Goal: Task Accomplishment & Management: Complete application form

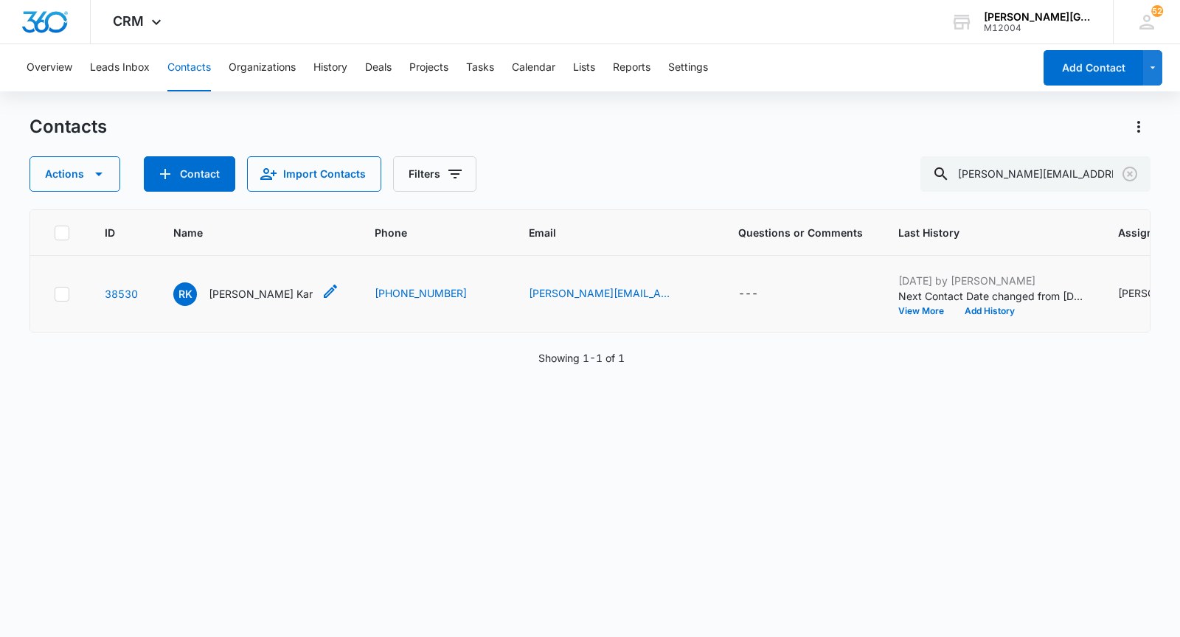
click at [243, 302] on p "[PERSON_NAME] Kar" at bounding box center [261, 293] width 104 height 15
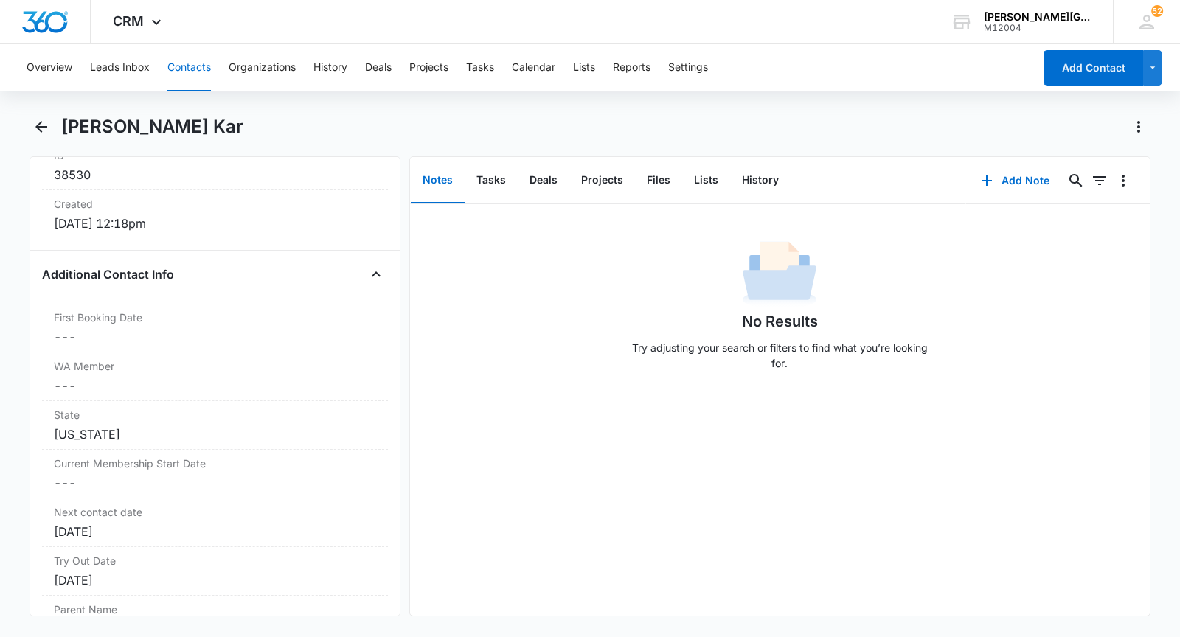
scroll to position [1018, 0]
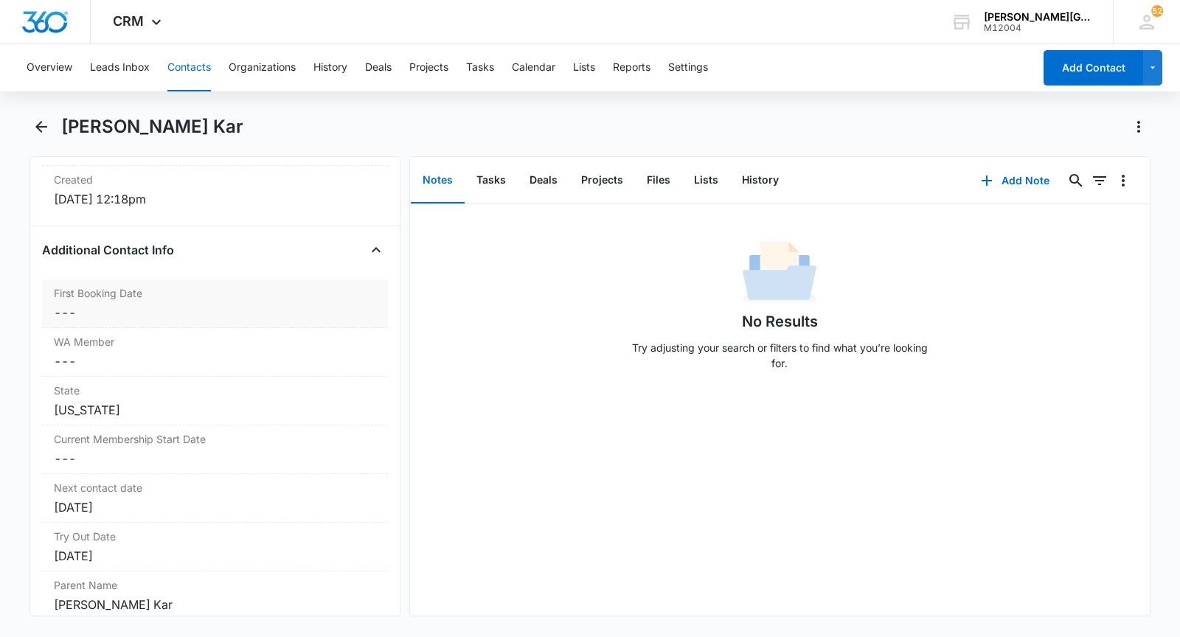
click at [132, 301] on label "First Booking Date" at bounding box center [215, 292] width 322 height 15
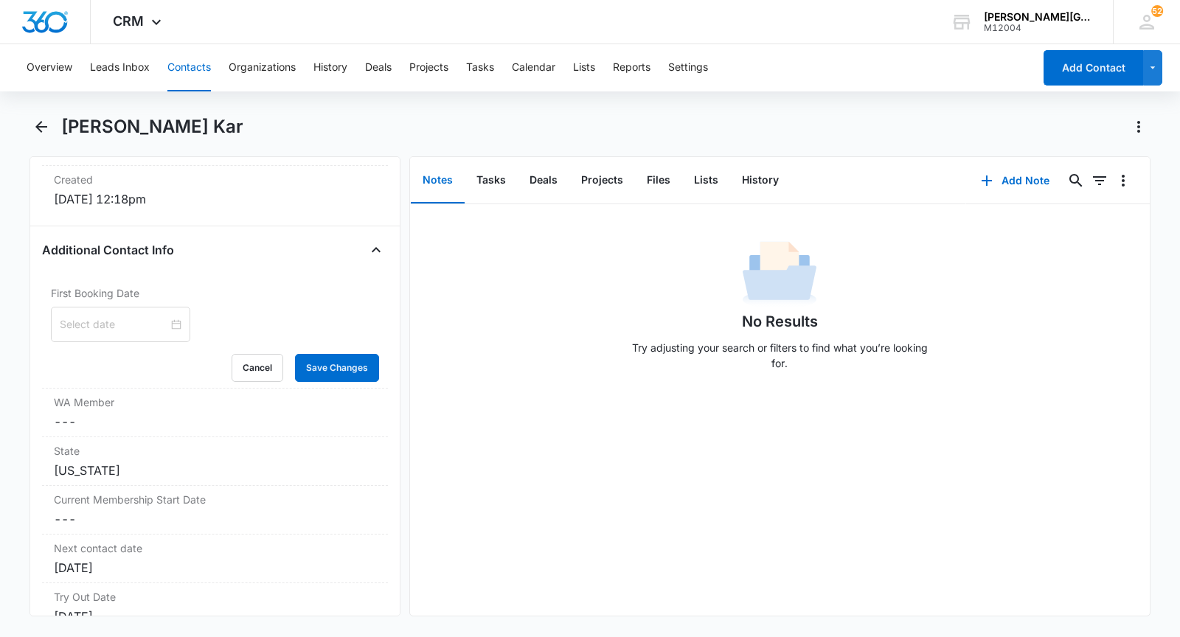
click at [112, 342] on div at bounding box center [120, 324] width 139 height 35
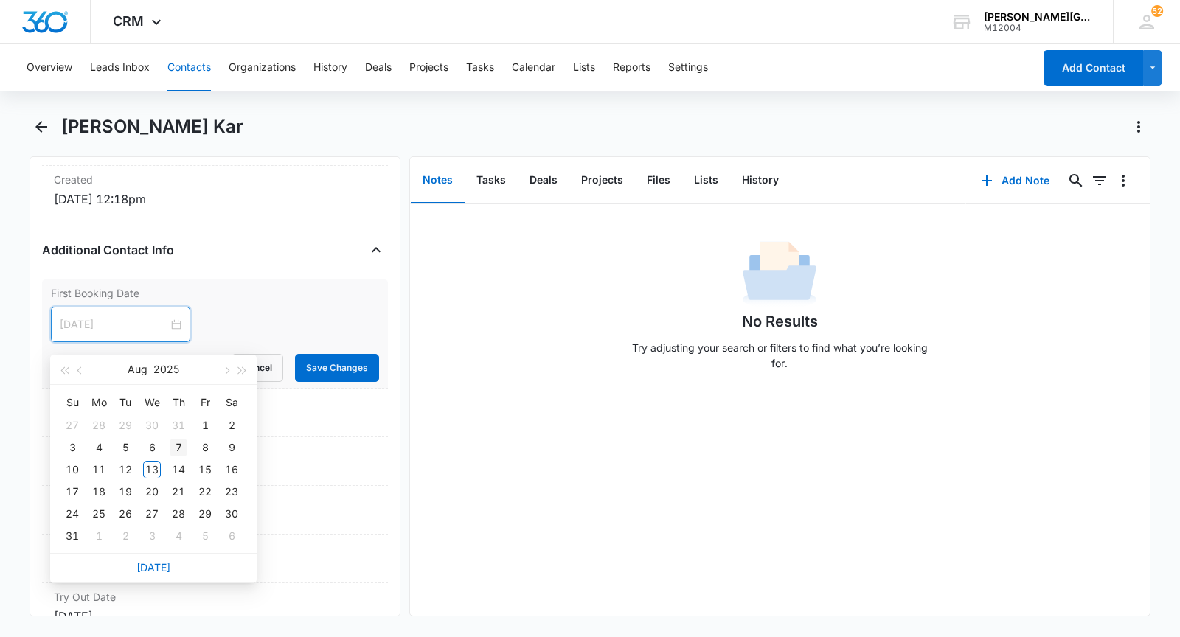
type input "[DATE]"
click at [182, 447] on div "7" at bounding box center [179, 448] width 18 height 18
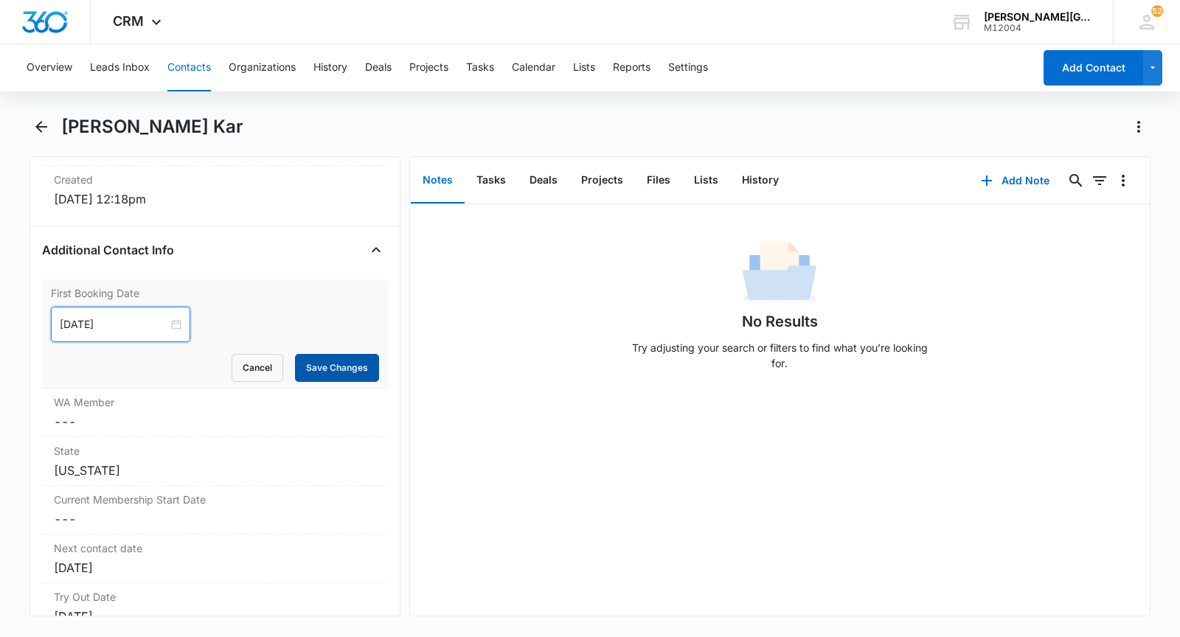
click at [354, 367] on button "Save Changes" at bounding box center [337, 368] width 84 height 28
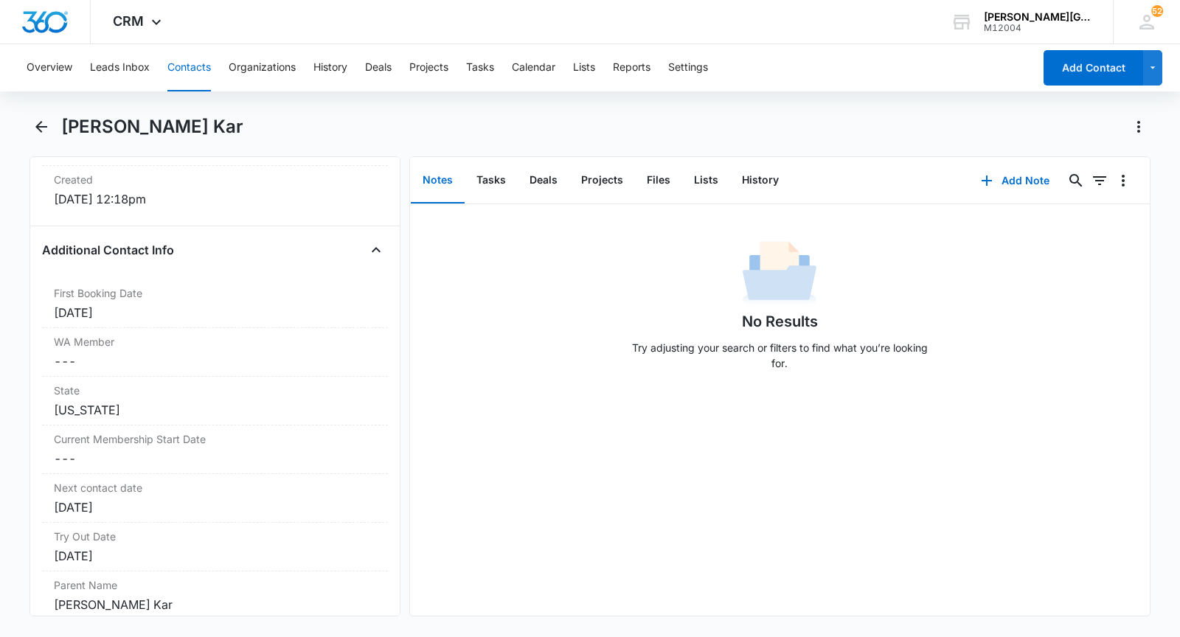
click at [178, 71] on button "Contacts" at bounding box center [189, 67] width 44 height 47
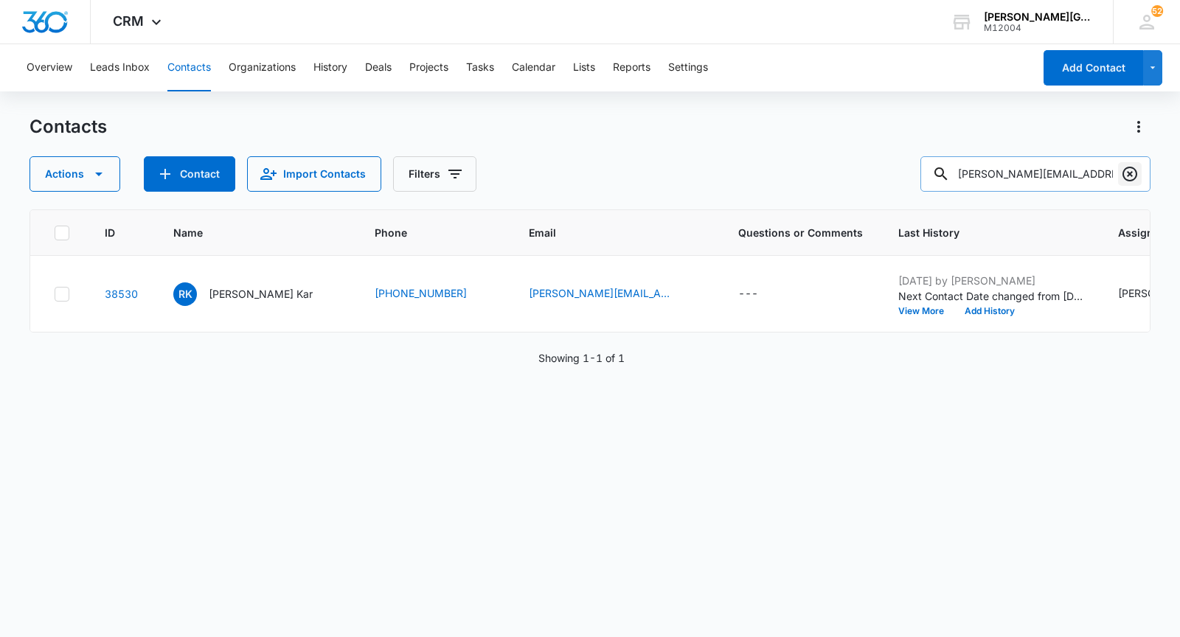
click at [1130, 176] on icon "Clear" at bounding box center [1130, 174] width 18 height 18
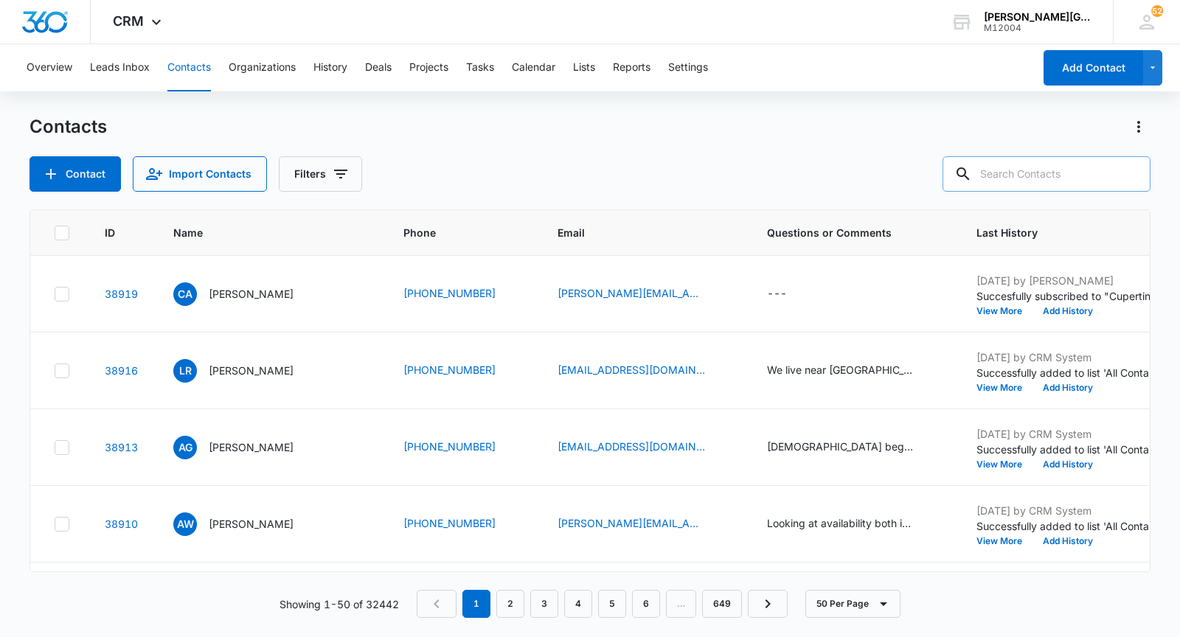
paste input "[EMAIL_ADDRESS][DOMAIN_NAME]"
type input "[EMAIL_ADDRESS][DOMAIN_NAME]"
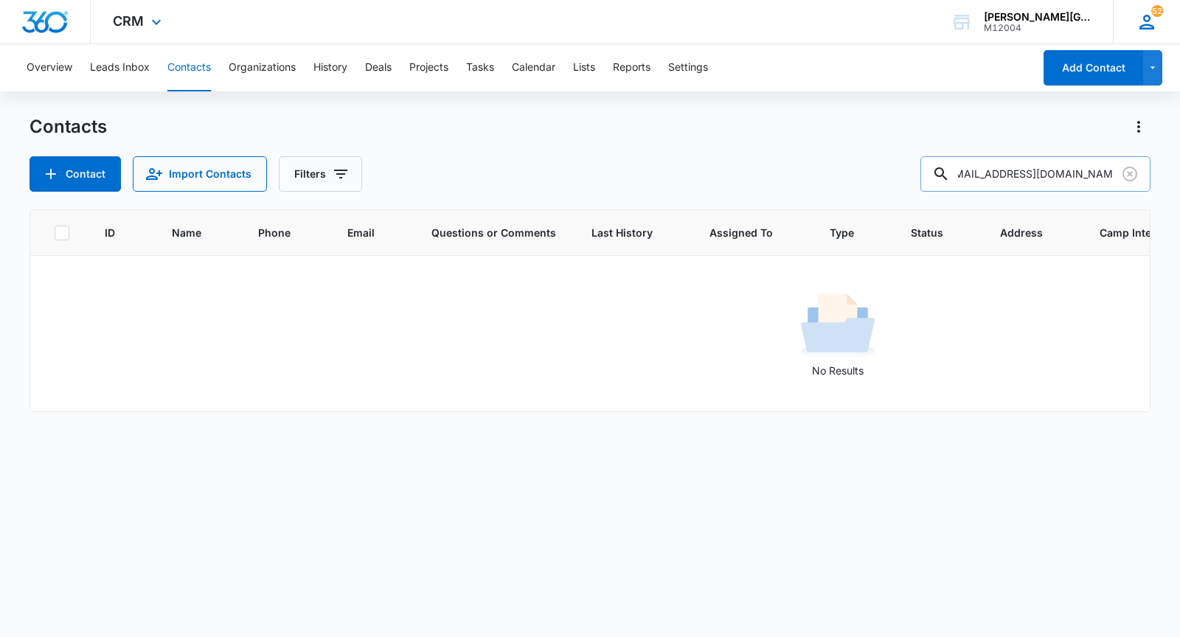
scroll to position [0, 0]
click at [100, 173] on button "Contact" at bounding box center [74, 173] width 91 height 35
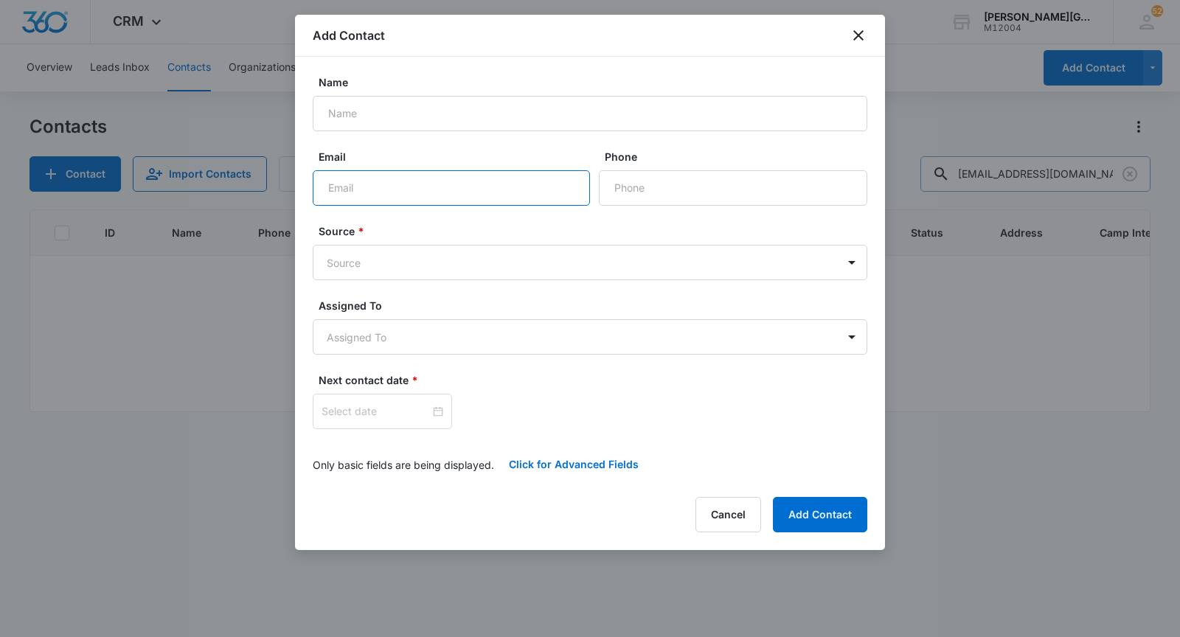
paste input "[EMAIL_ADDRESS][DOMAIN_NAME]"
click at [451, 178] on input "Email" at bounding box center [451, 187] width 277 height 35
type input "[EMAIL_ADDRESS][DOMAIN_NAME]"
click at [300, 574] on div at bounding box center [590, 318] width 1180 height 637
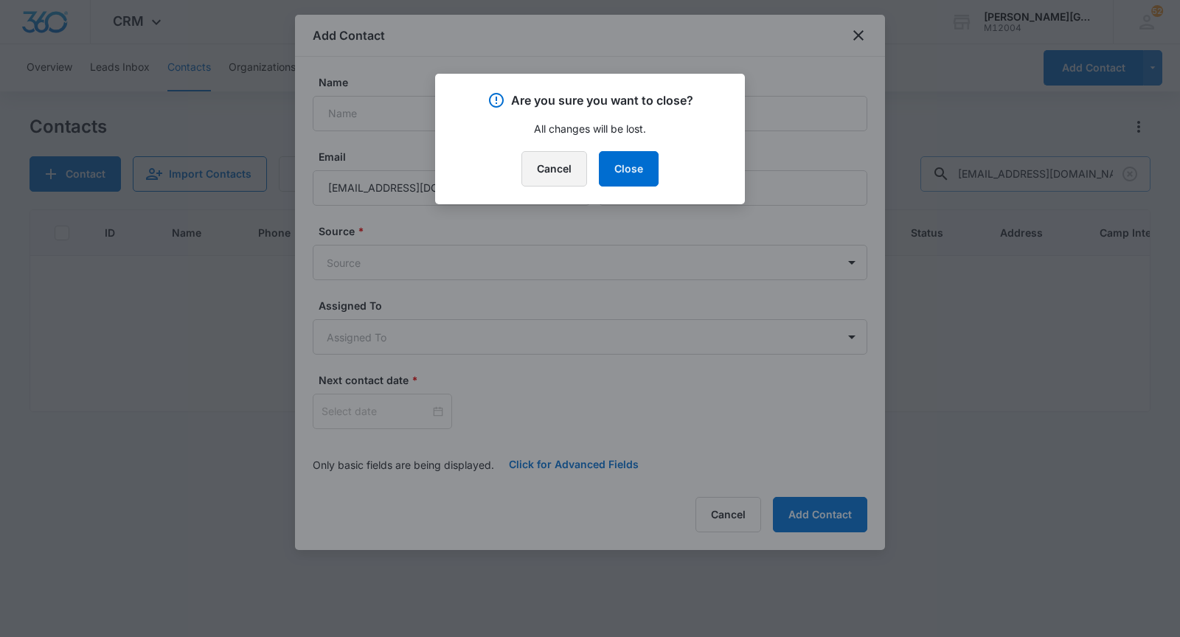
click at [562, 176] on button "Cancel" at bounding box center [554, 168] width 66 height 35
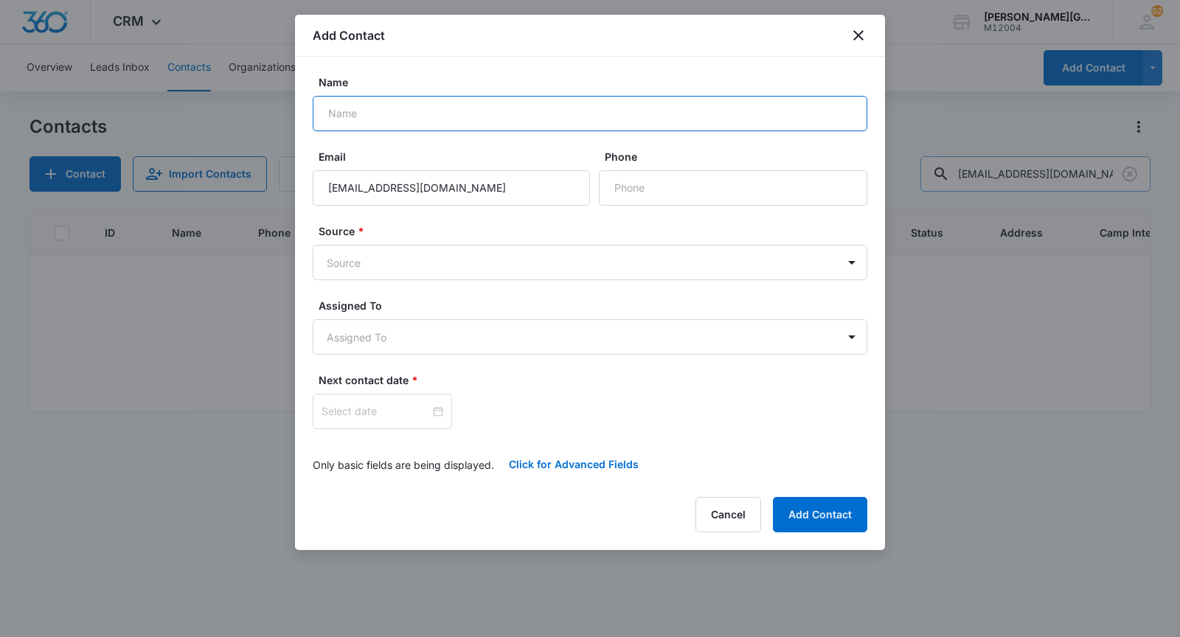
click at [476, 107] on input "Name" at bounding box center [590, 113] width 555 height 35
paste input "[PERSON_NAME]"
type input "[PERSON_NAME]"
click at [436, 274] on body "CRM Apps Reputation Websites Forms CRM Email Social Shop Payments POS Content A…" at bounding box center [590, 318] width 1180 height 637
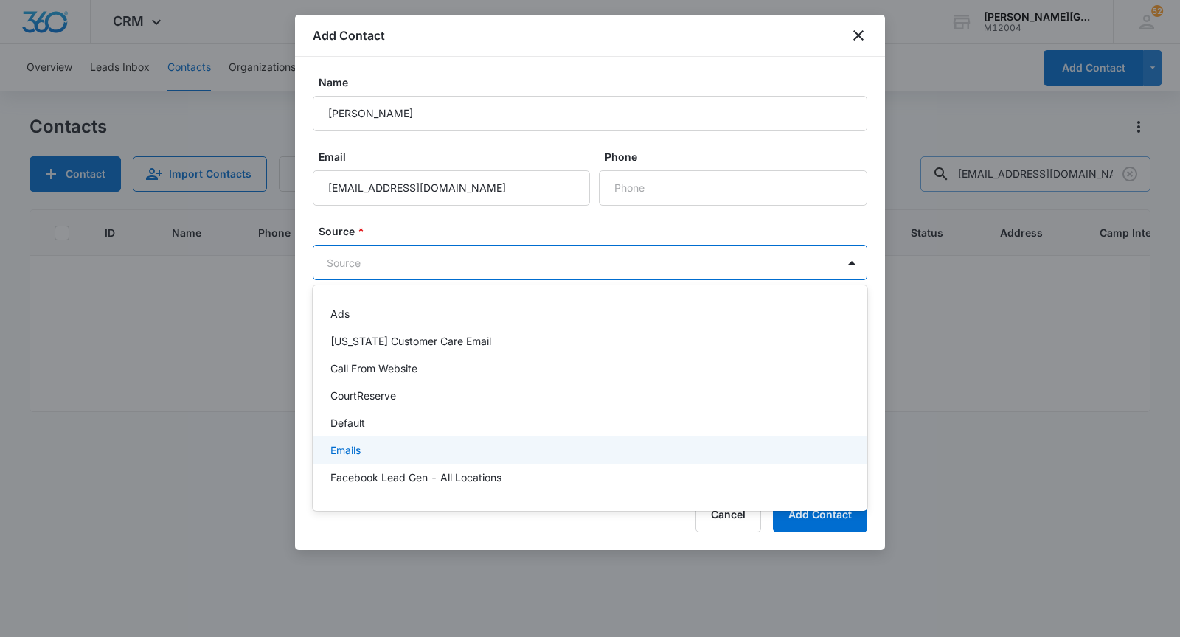
scroll to position [1058, 0]
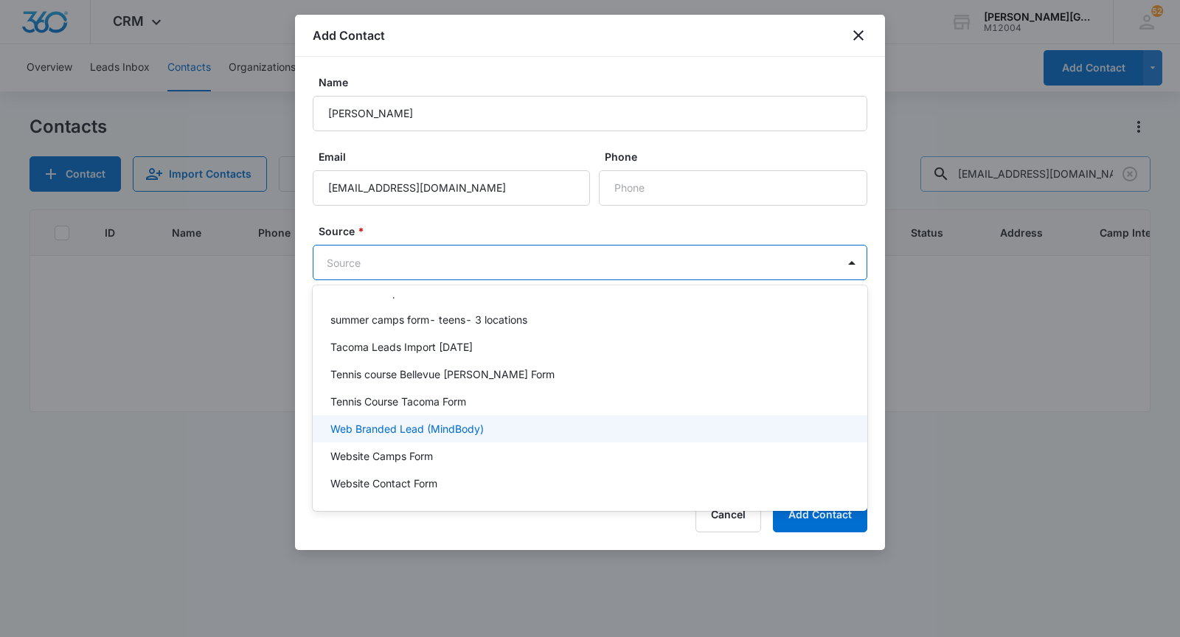
click at [429, 425] on p "Web Branded Lead (MindBody)" at bounding box center [406, 428] width 153 height 15
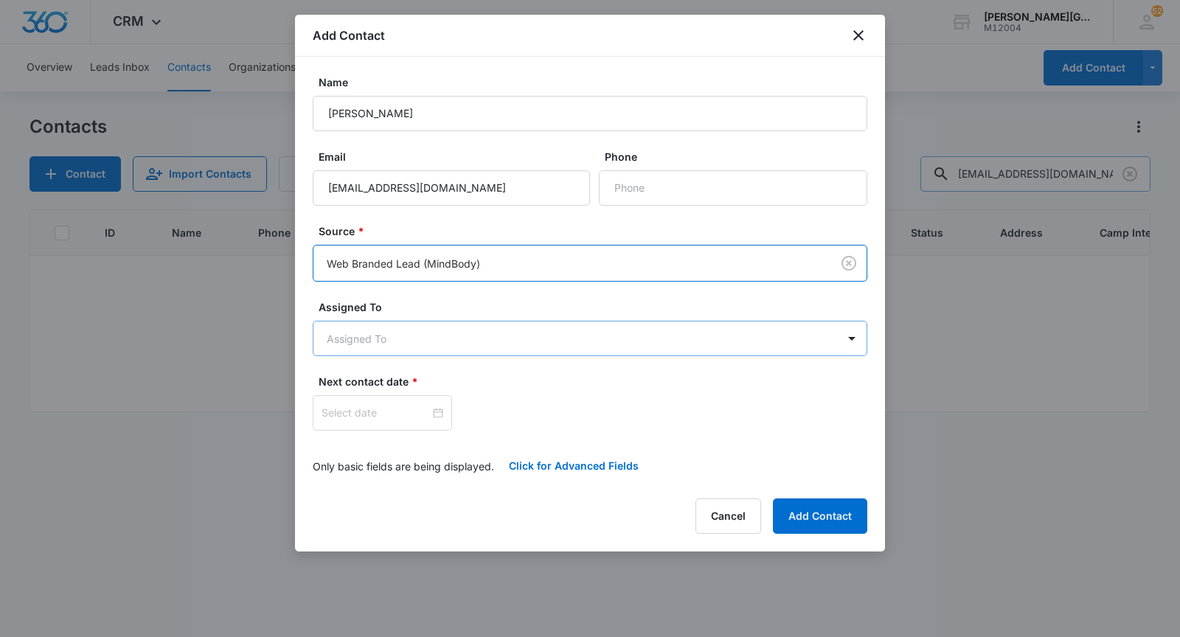
click at [406, 336] on body "CRM Apps Reputation Websites Forms CRM Email Social Shop Payments POS Content A…" at bounding box center [590, 318] width 1180 height 637
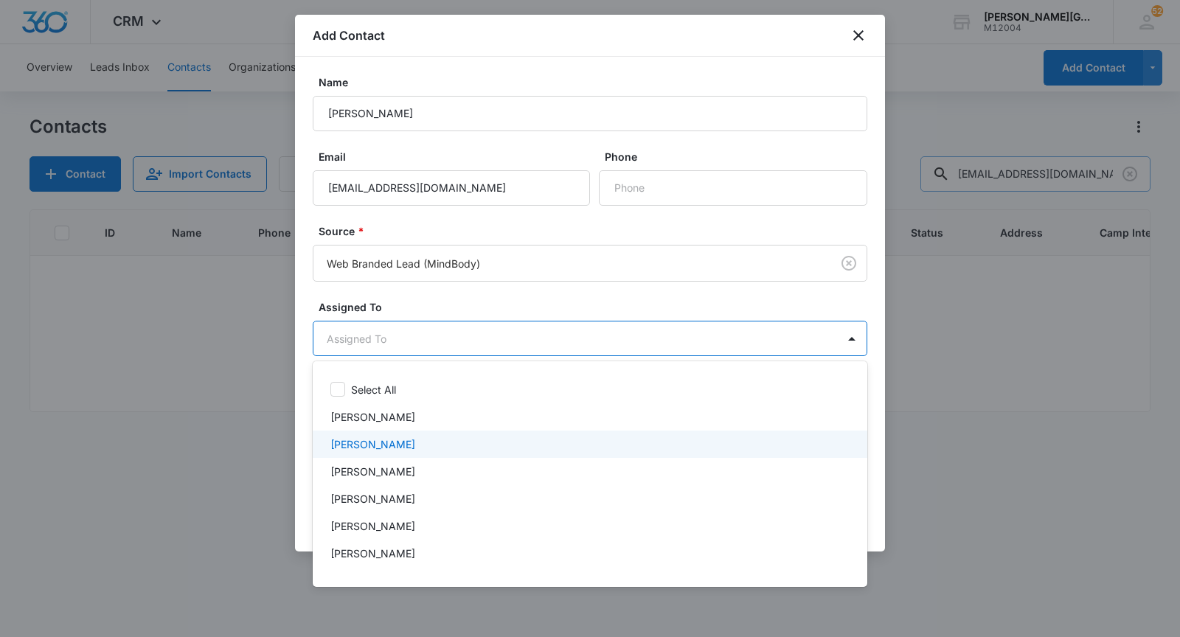
scroll to position [485, 0]
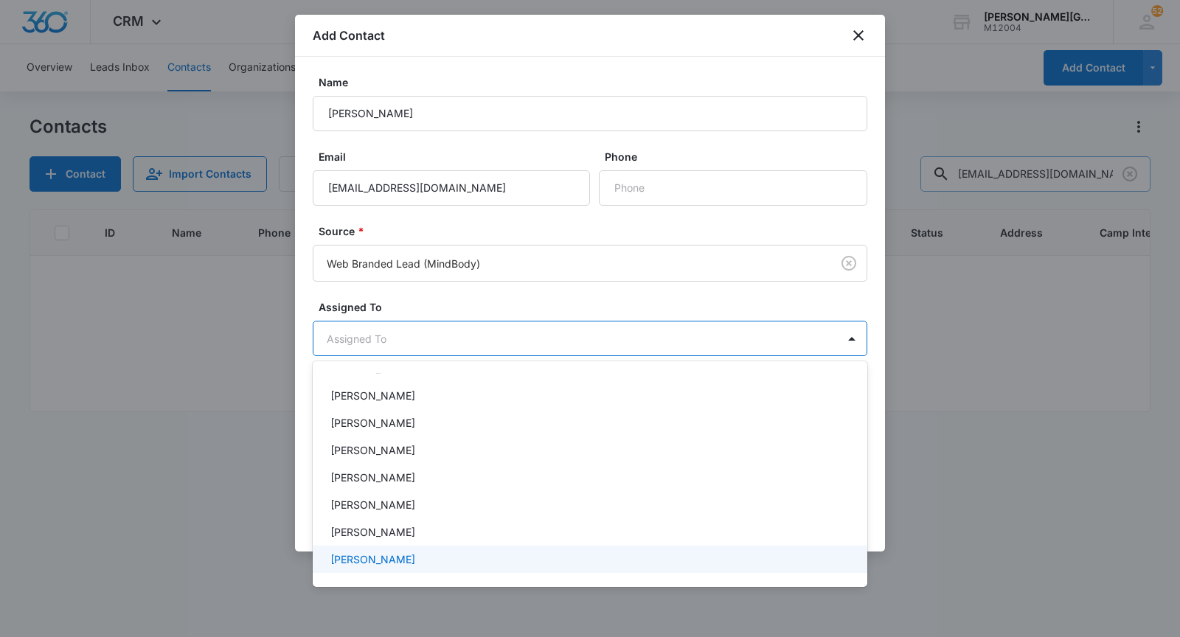
click at [395, 554] on p "[PERSON_NAME]" at bounding box center [372, 559] width 85 height 15
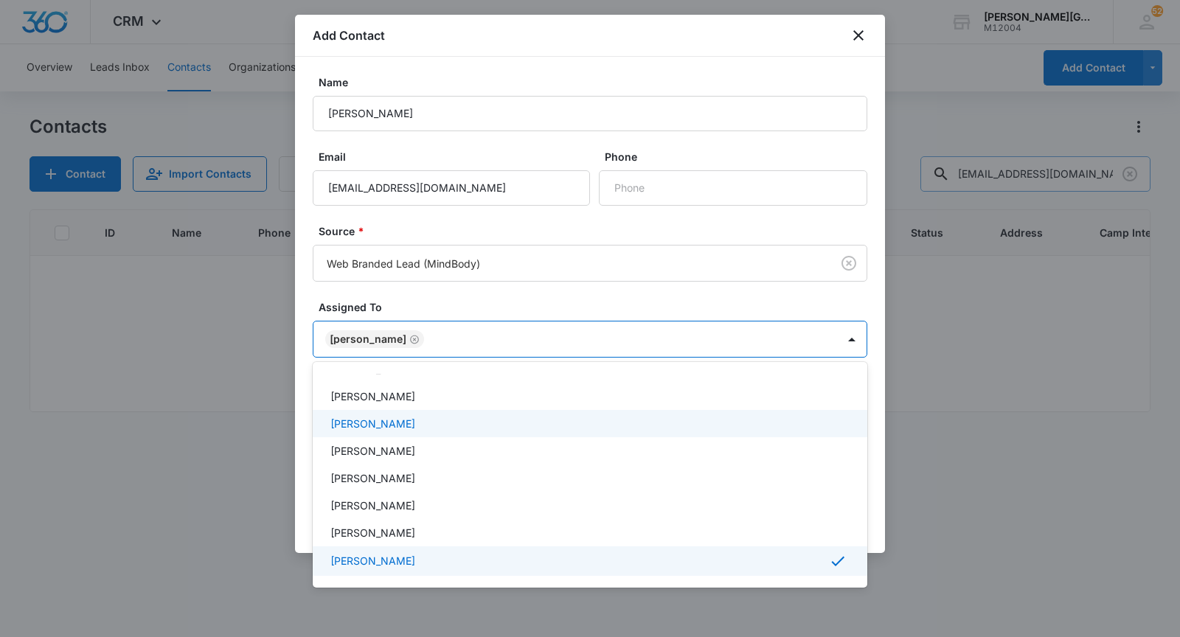
click at [444, 305] on div at bounding box center [590, 318] width 1180 height 637
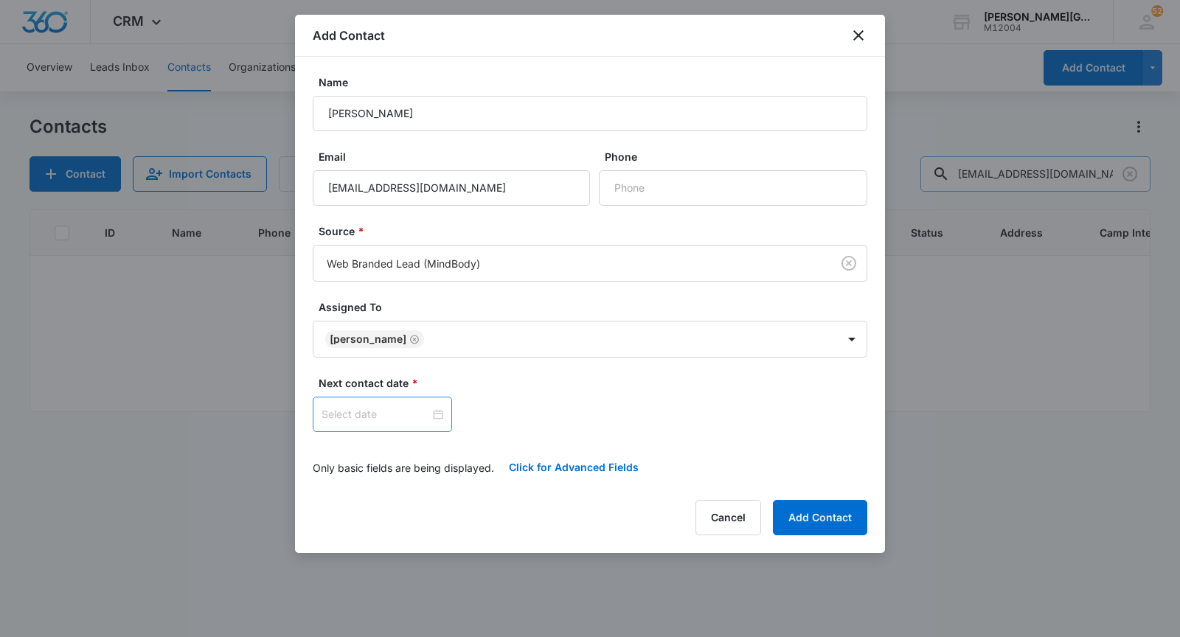
click at [366, 409] on input at bounding box center [376, 414] width 108 height 16
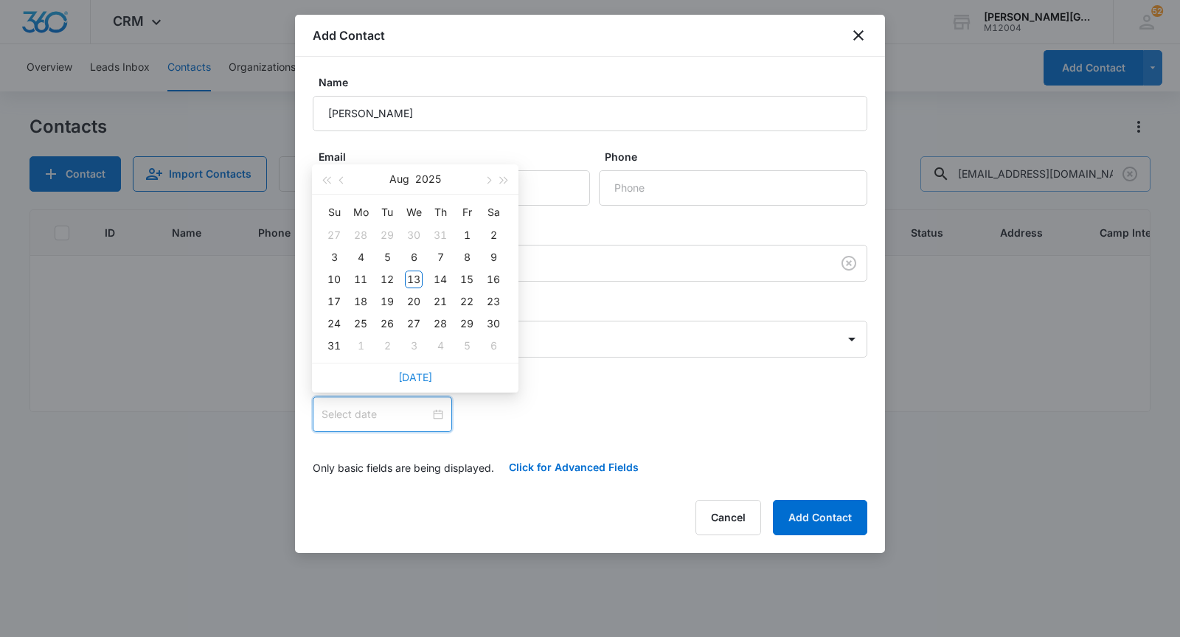
click at [408, 382] on link "[DATE]" at bounding box center [415, 377] width 34 height 13
type input "[DATE]"
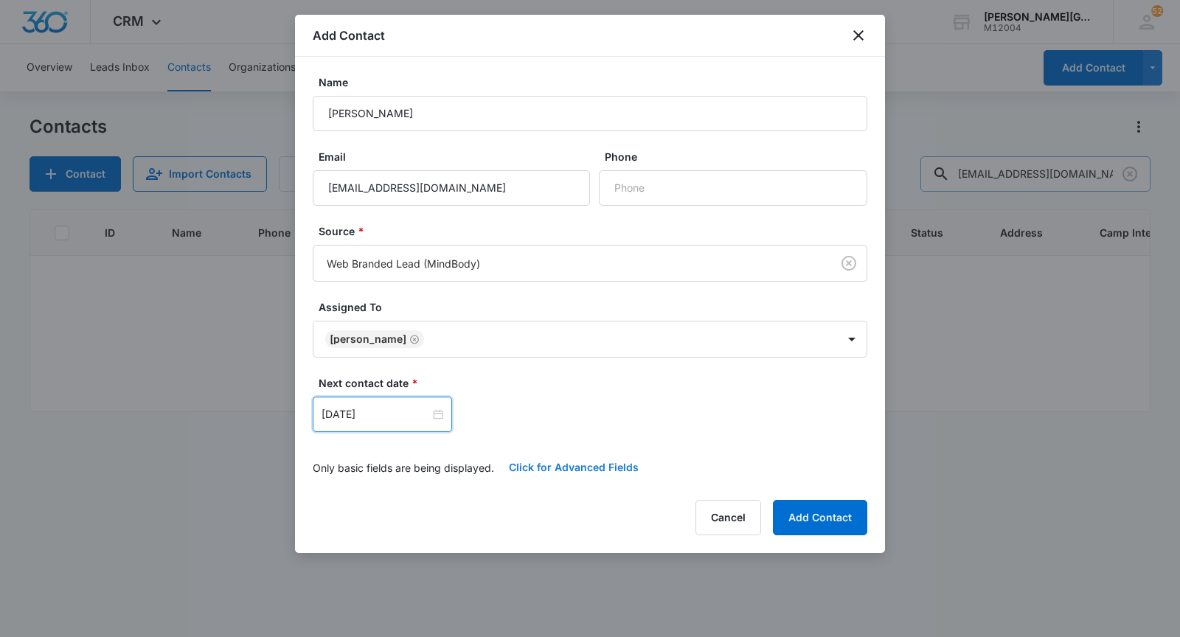
click at [510, 458] on button "Click for Advanced Fields" at bounding box center [573, 467] width 159 height 35
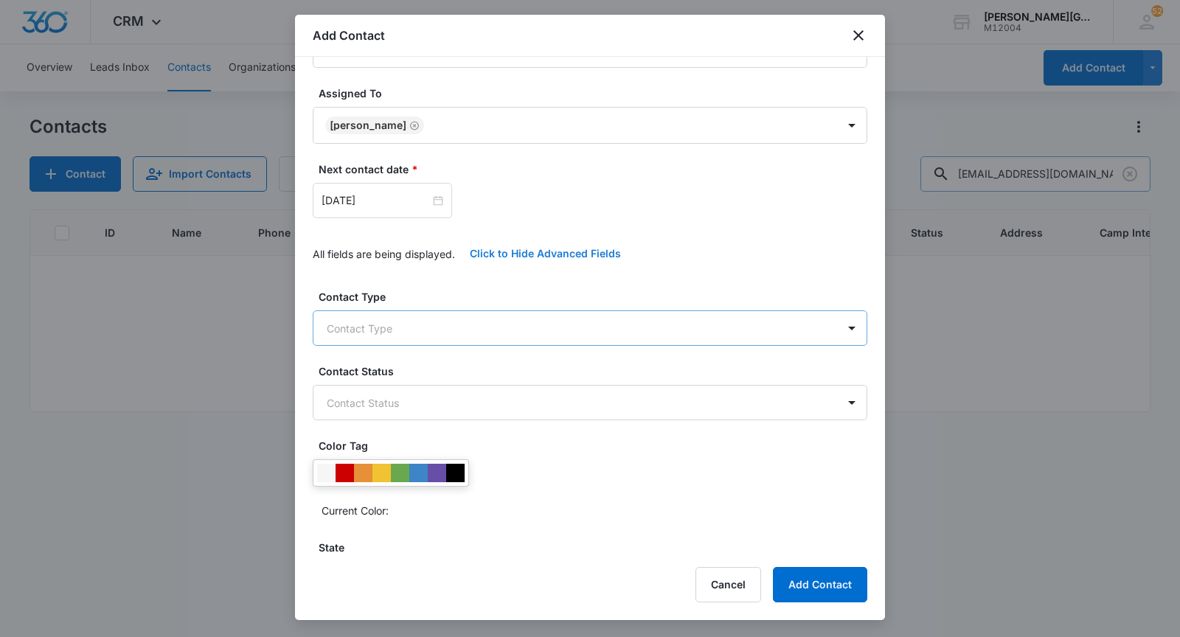
scroll to position [223, 0]
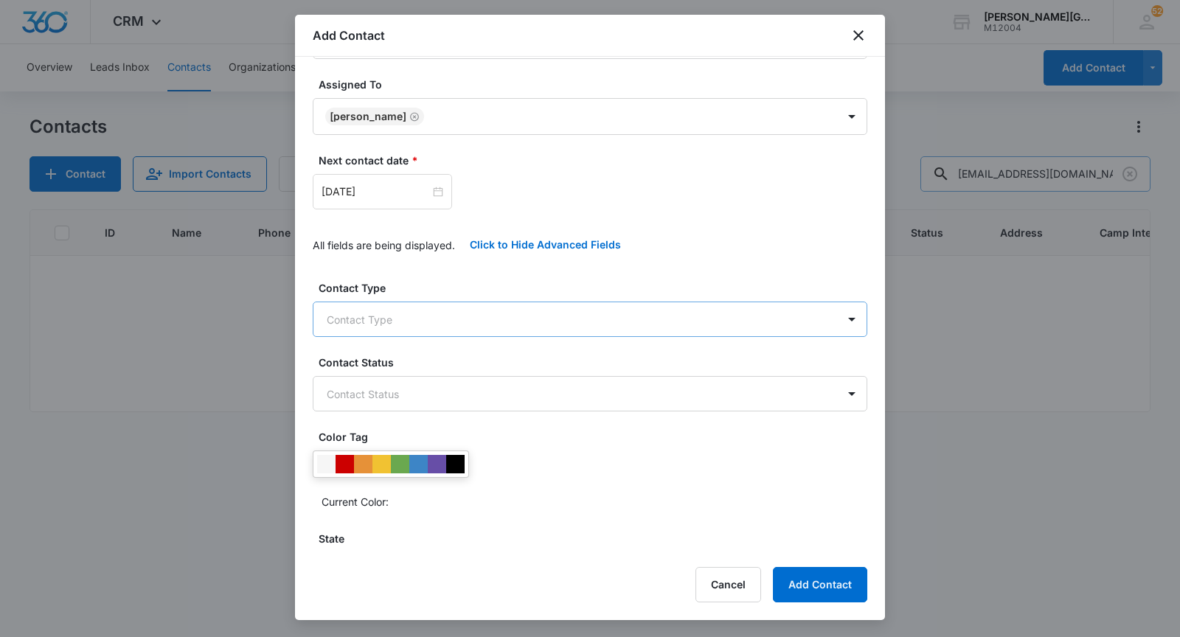
click at [449, 321] on body "CRM Apps Reputation Websites Forms CRM Email Social Shop Payments POS Content A…" at bounding box center [590, 318] width 1180 height 637
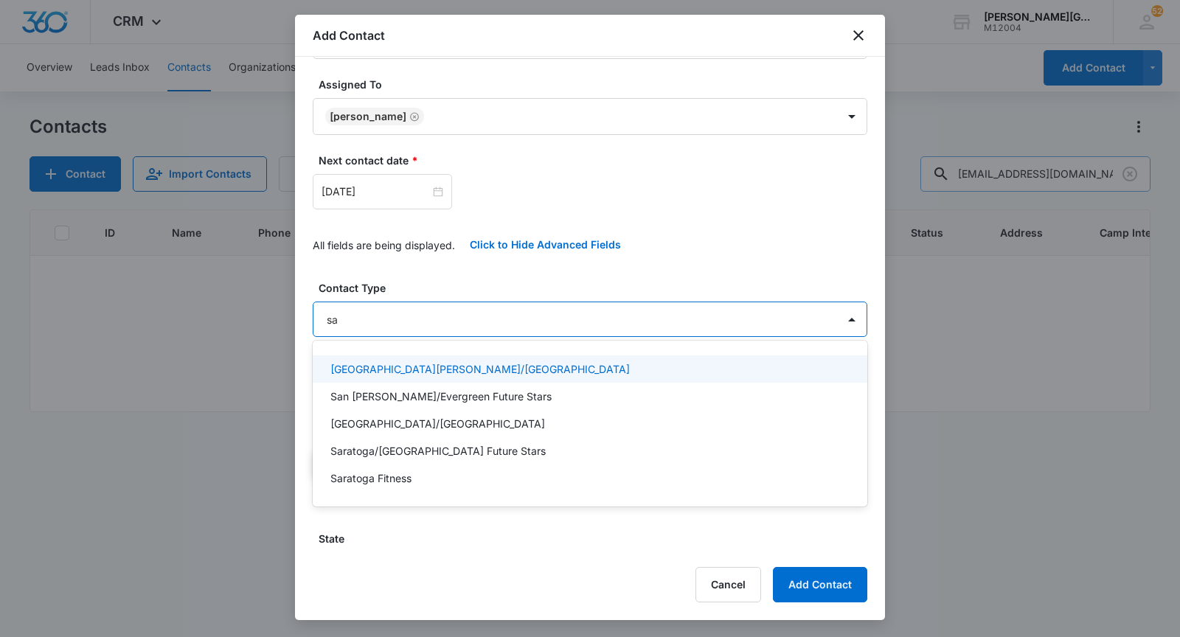
type input "sar"
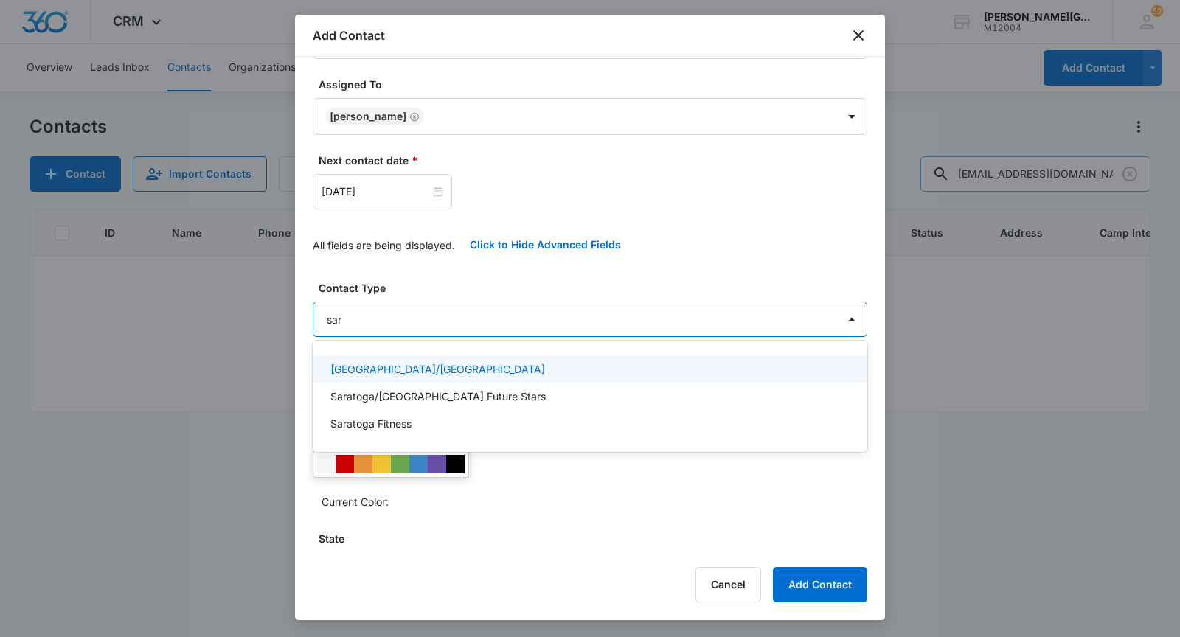
click at [421, 365] on p "[GEOGRAPHIC_DATA]/[GEOGRAPHIC_DATA]" at bounding box center [437, 368] width 215 height 15
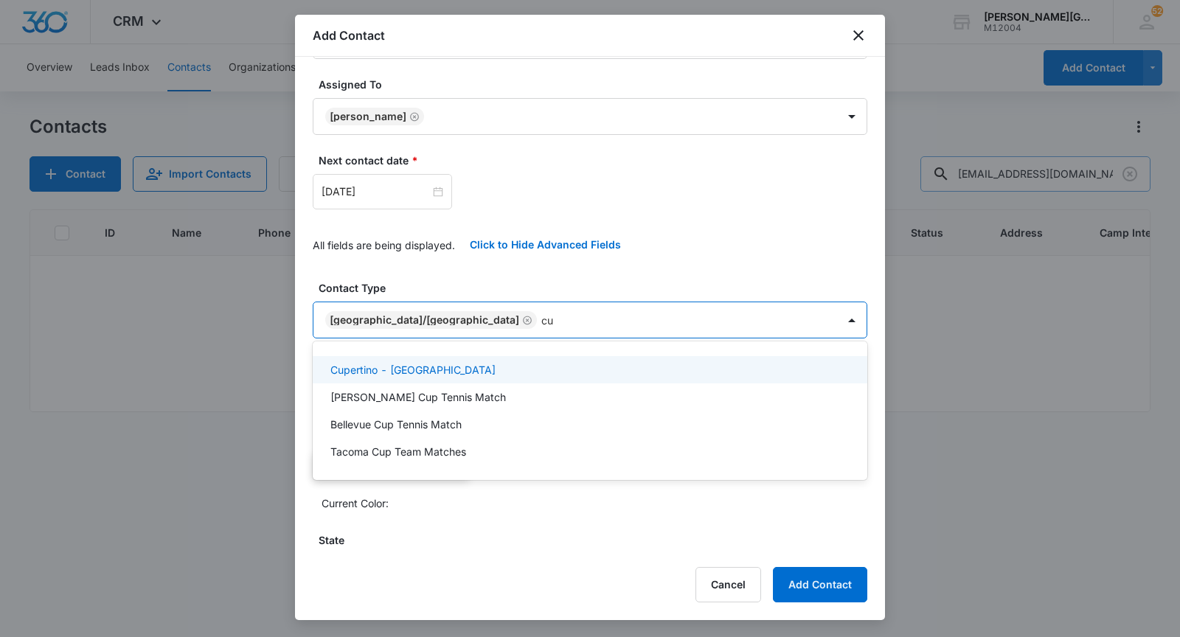
type input "cup"
click at [423, 356] on div "Cupertino - [GEOGRAPHIC_DATA]" at bounding box center [590, 369] width 555 height 27
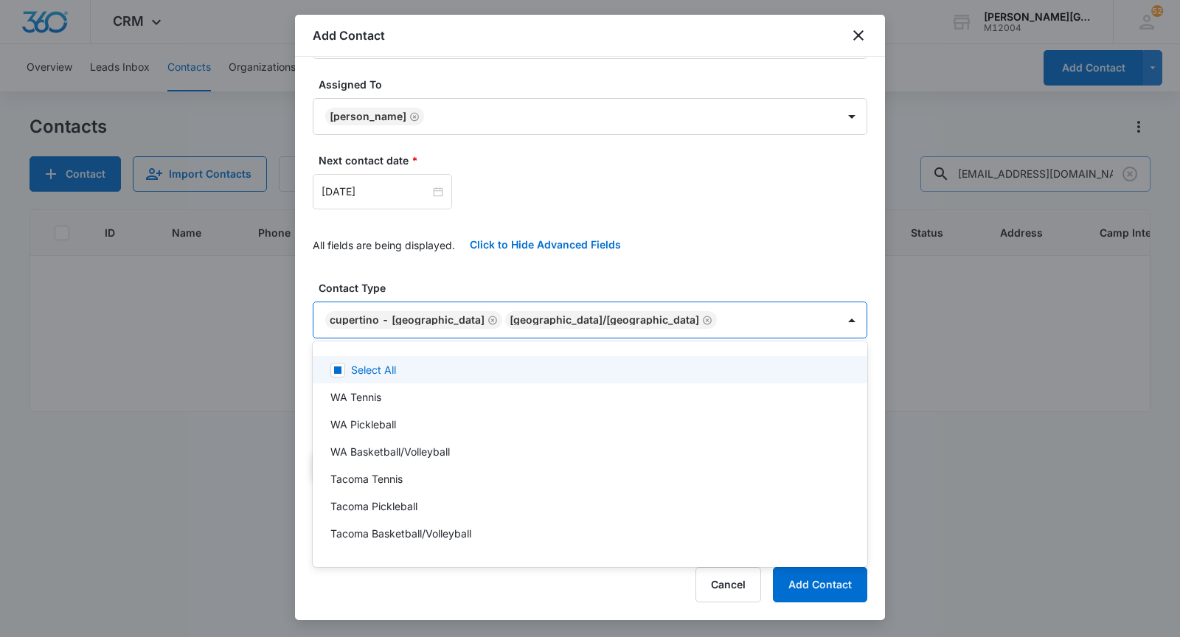
click at [458, 294] on div at bounding box center [590, 318] width 1180 height 637
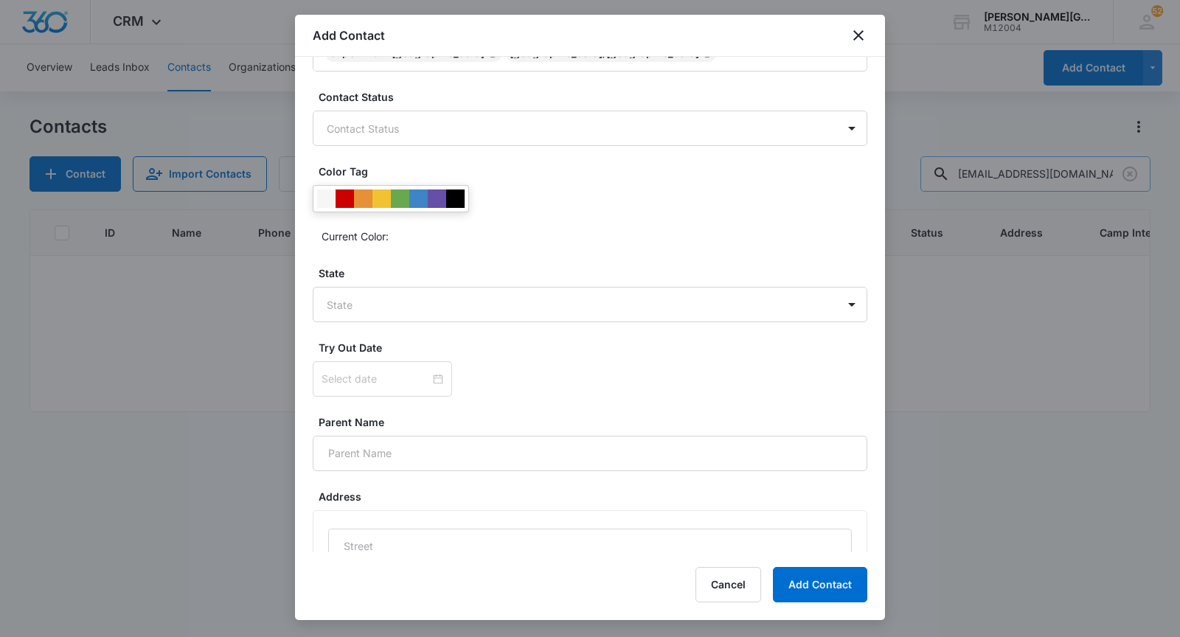
scroll to position [496, 0]
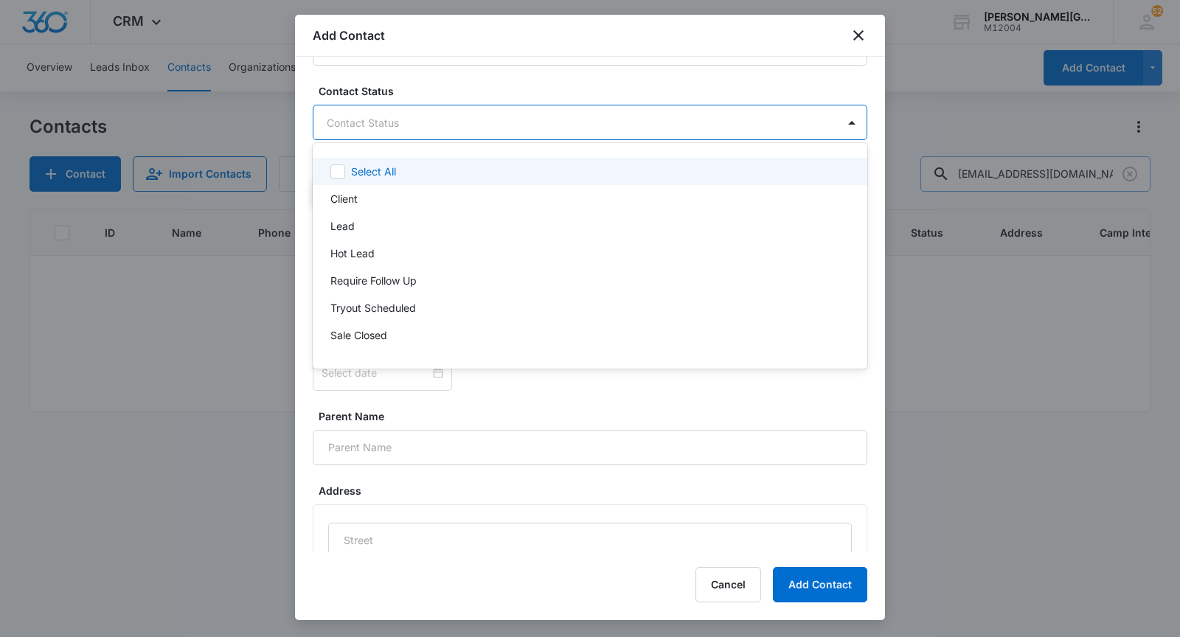
click at [426, 120] on body "CRM Apps Reputation Websites Forms CRM Email Social Shop Payments POS Content A…" at bounding box center [590, 318] width 1180 height 637
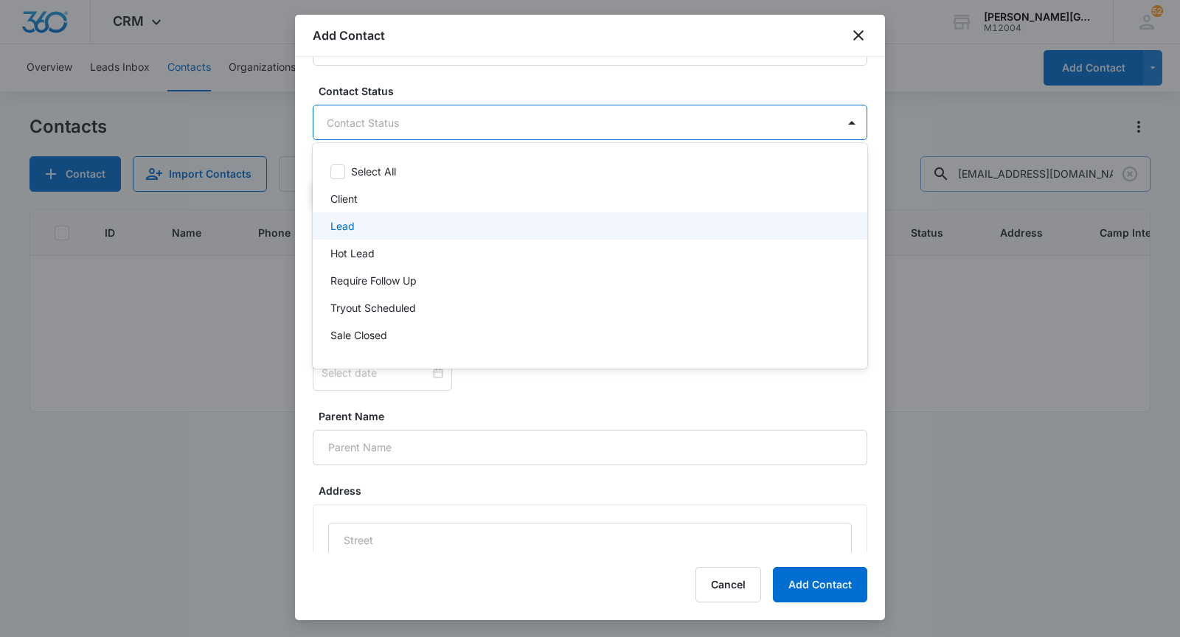
click at [375, 227] on div "Lead" at bounding box center [588, 225] width 516 height 15
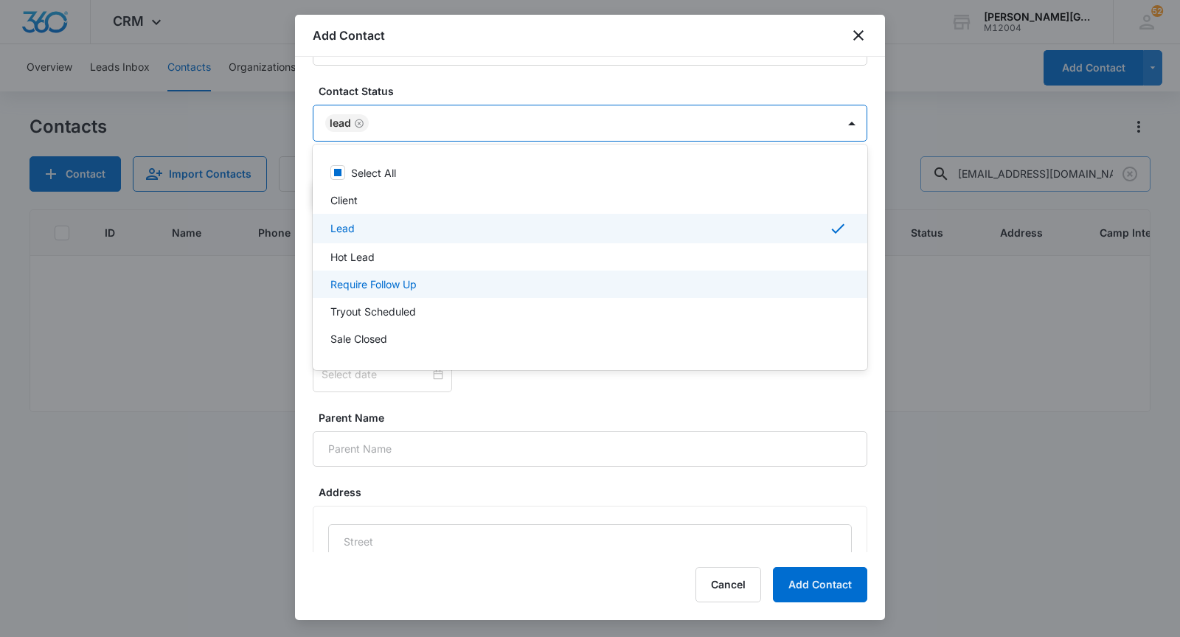
click at [389, 282] on p "Require Follow Up" at bounding box center [373, 284] width 86 height 15
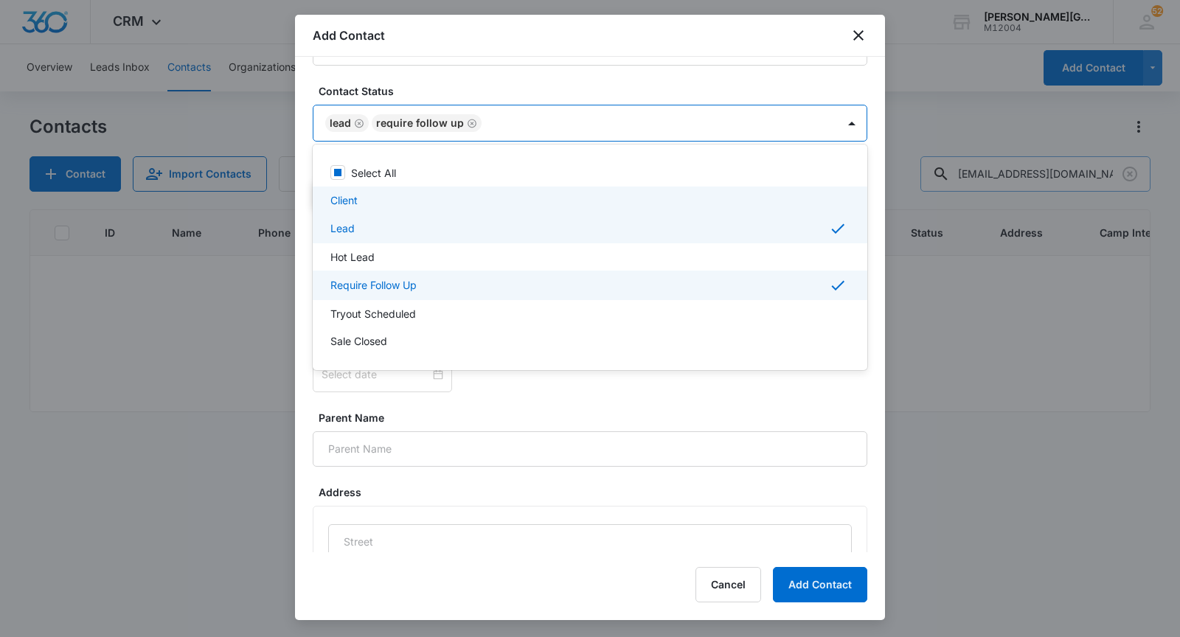
click at [467, 55] on div at bounding box center [590, 318] width 1180 height 637
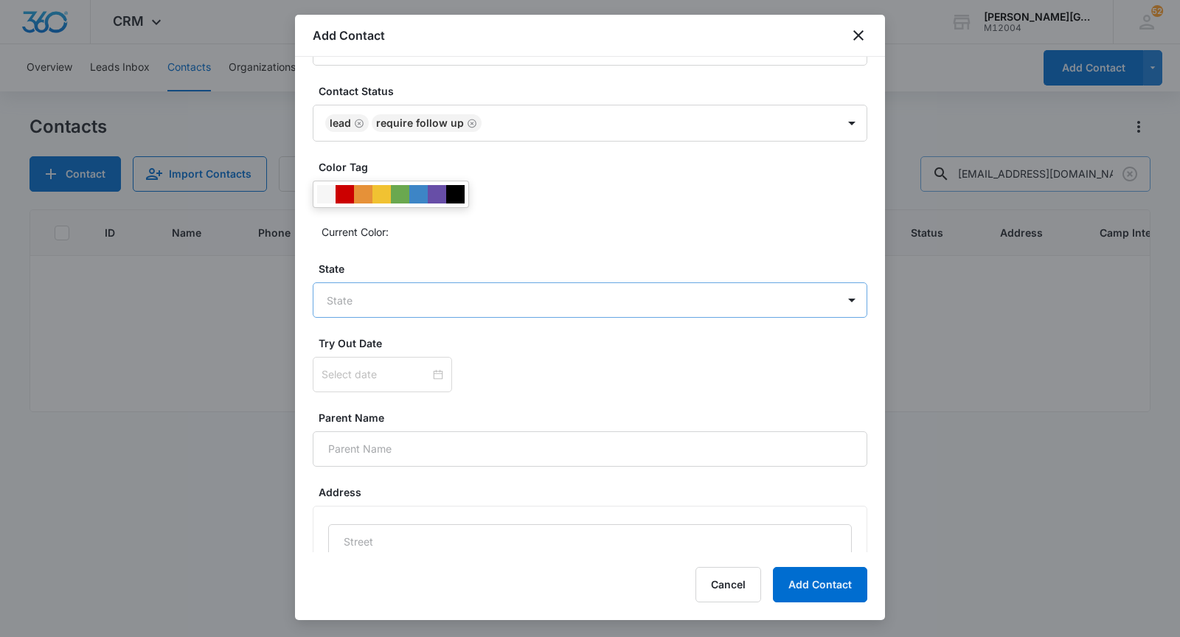
click at [384, 290] on body "CRM Apps Reputation Websites Forms CRM Email Social Shop Payments POS Content A…" at bounding box center [590, 318] width 1180 height 637
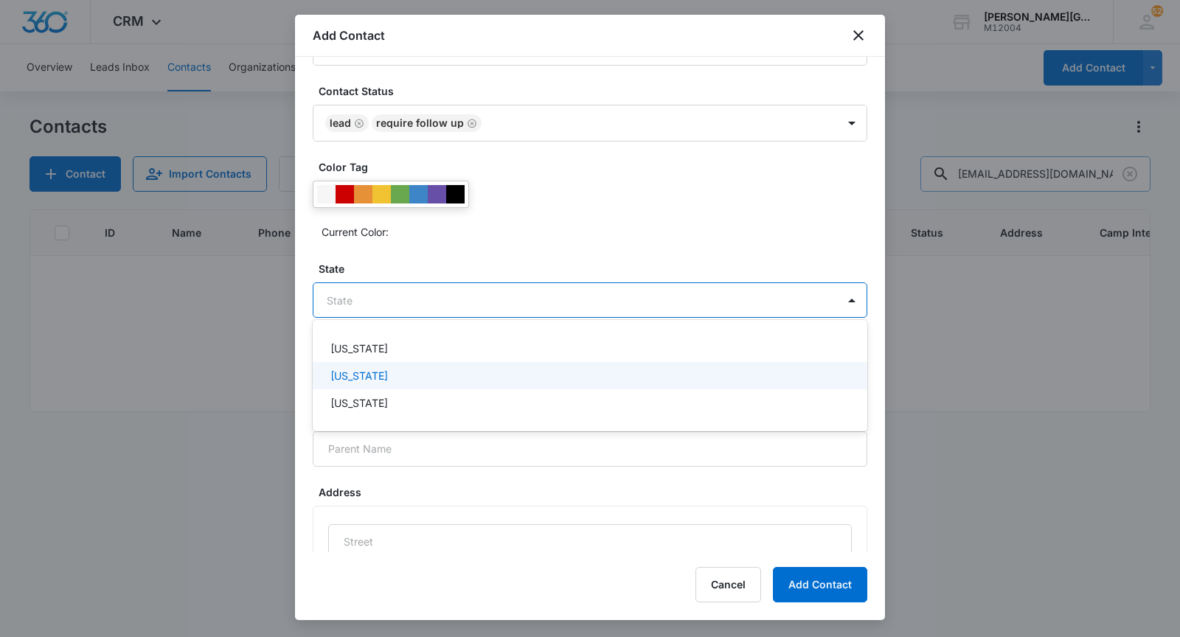
click at [377, 376] on div "[US_STATE]" at bounding box center [588, 375] width 516 height 15
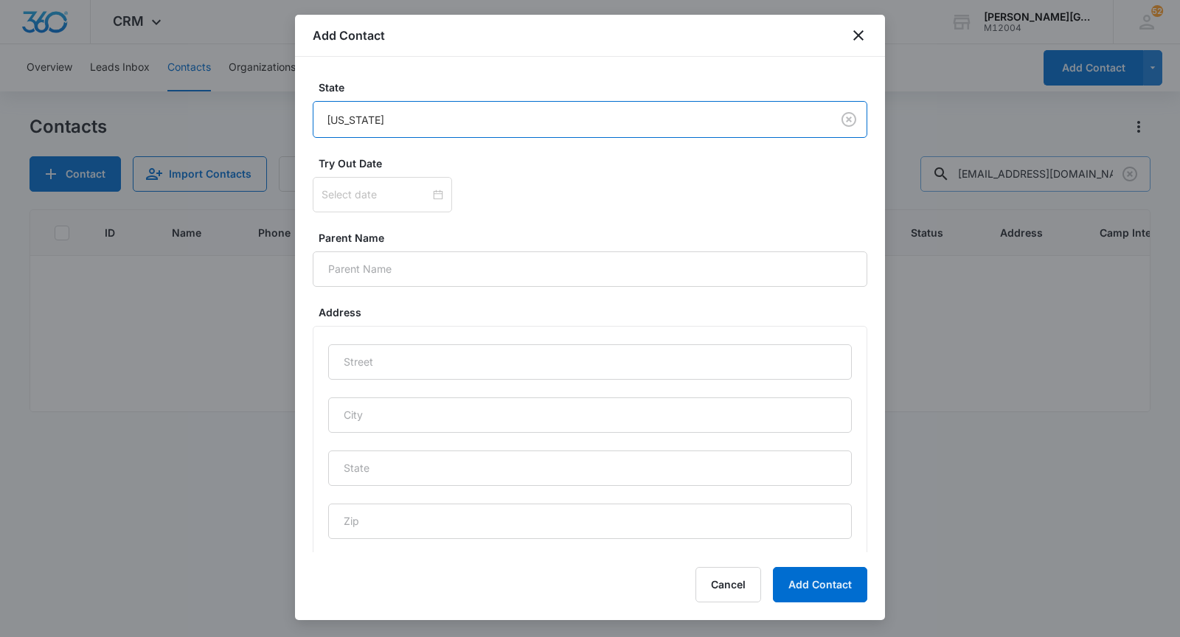
scroll to position [679, 0]
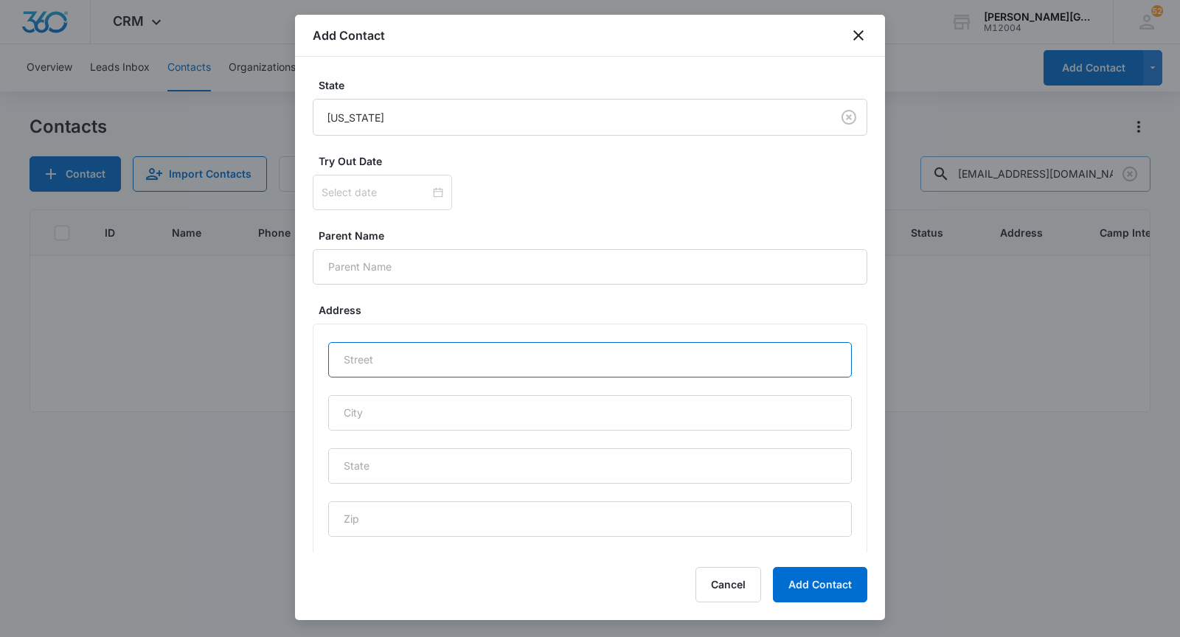
click at [483, 342] on input "text" at bounding box center [590, 359] width 524 height 35
paste input "[STREET_ADDRESS]"
type input "[STREET_ADDRESS]"
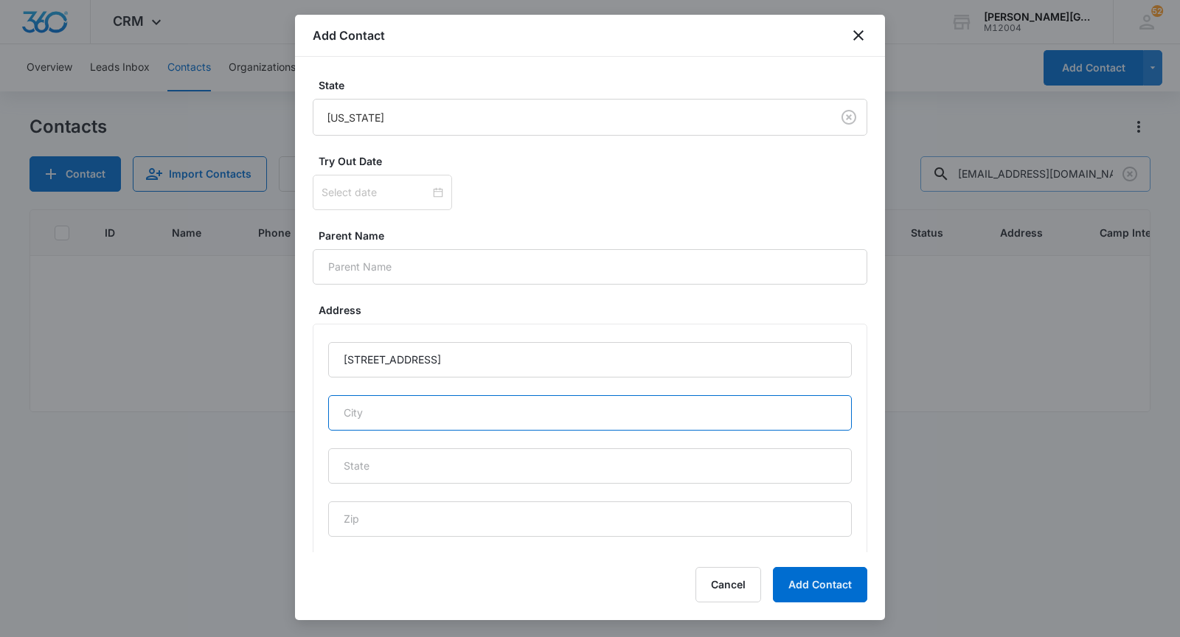
click at [417, 410] on input "text" at bounding box center [590, 412] width 524 height 35
type input "Santa [PERSON_NAME]"
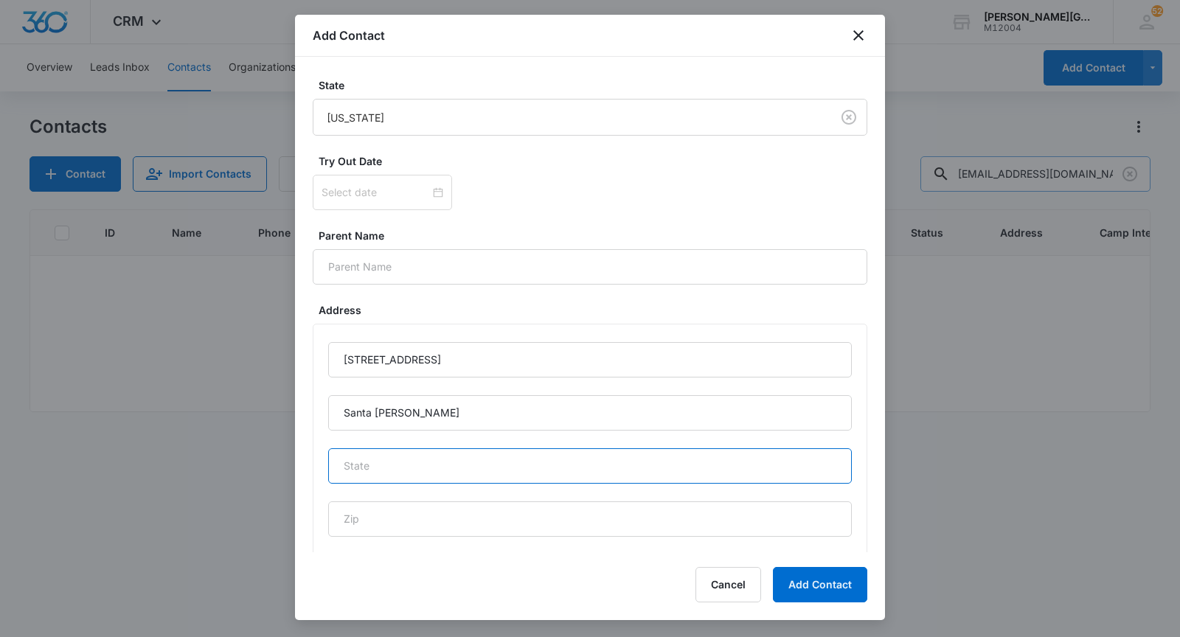
click at [390, 463] on input "text" at bounding box center [590, 465] width 524 height 35
click at [396, 470] on input "text" at bounding box center [590, 465] width 524 height 35
type input "CA"
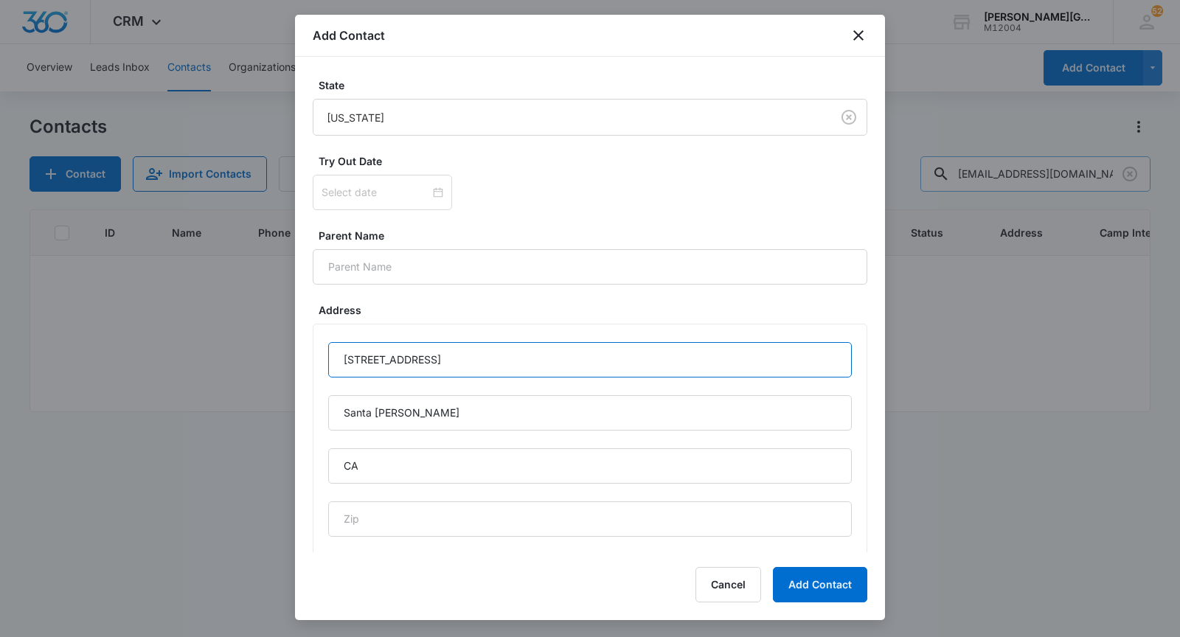
click at [454, 359] on input "[STREET_ADDRESS]" at bounding box center [590, 359] width 524 height 35
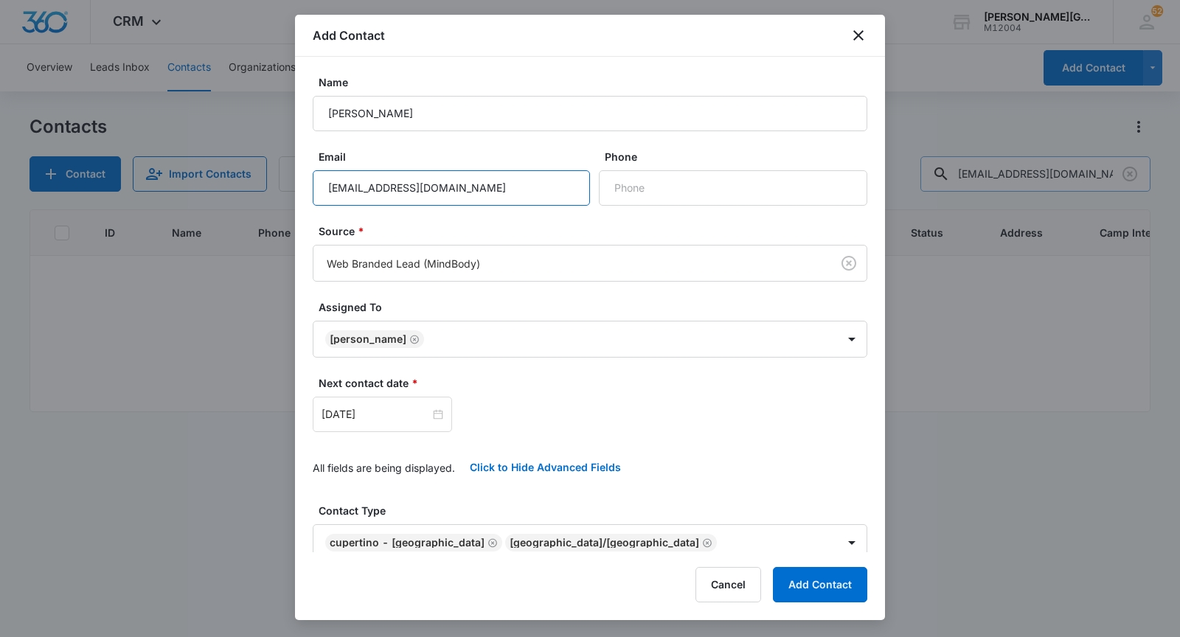
click at [390, 181] on input "[EMAIL_ADDRESS][DOMAIN_NAME]" at bounding box center [451, 187] width 277 height 35
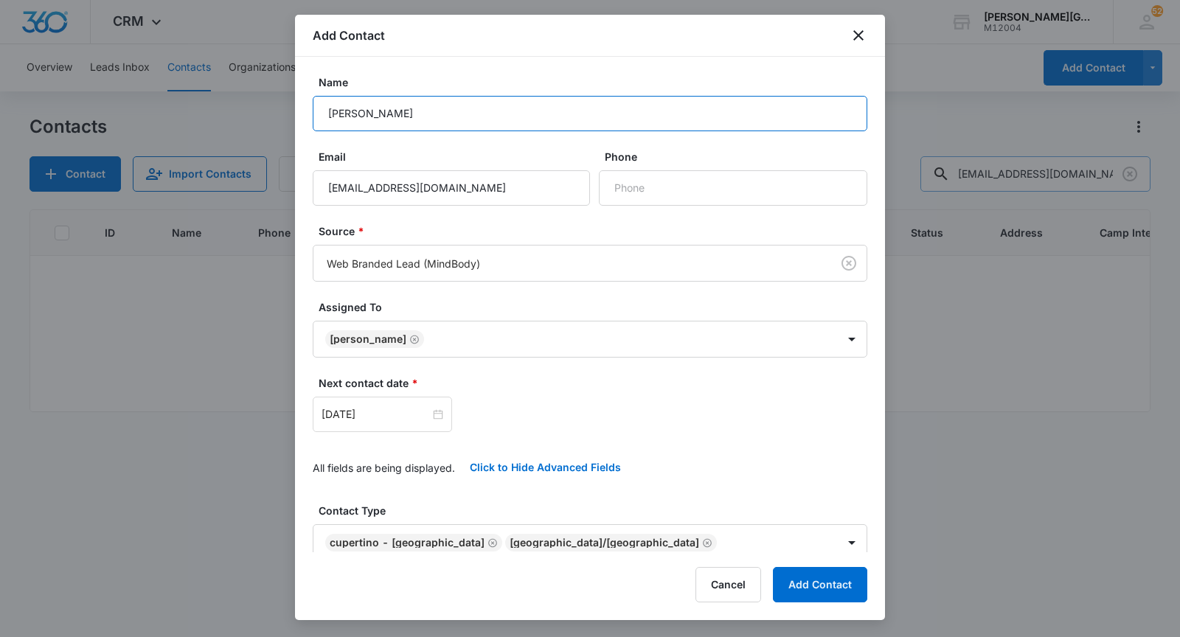
click at [456, 118] on input "[PERSON_NAME]" at bounding box center [590, 113] width 555 height 35
click at [816, 585] on button "Add Contact" at bounding box center [820, 584] width 94 height 35
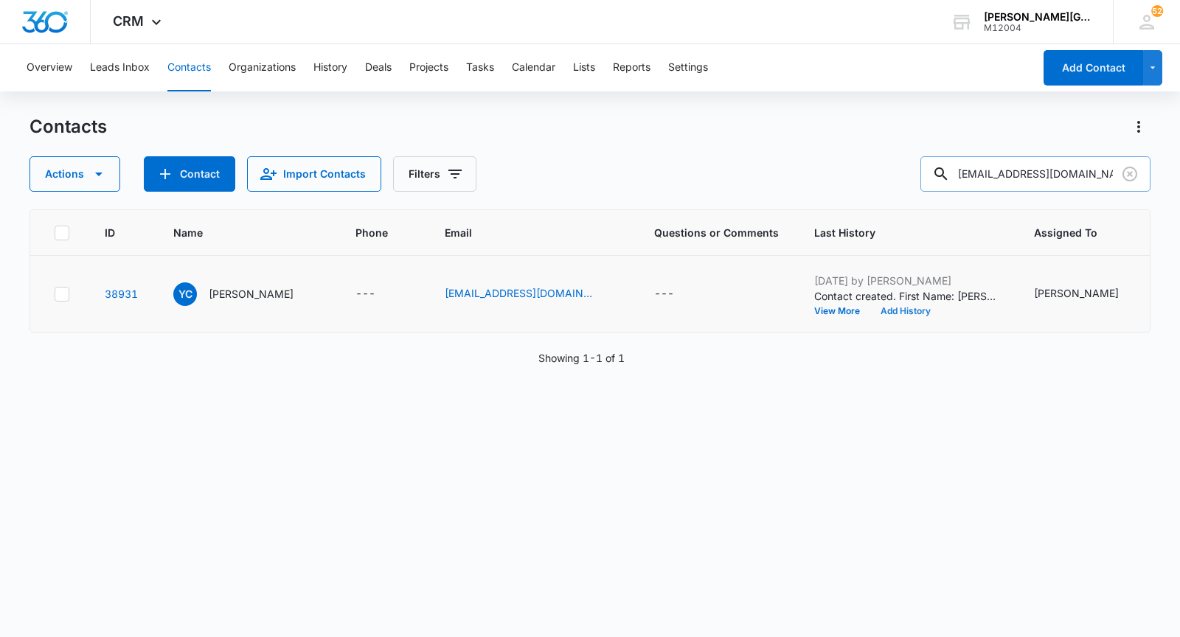
click at [870, 316] on button "Add History" at bounding box center [905, 311] width 71 height 9
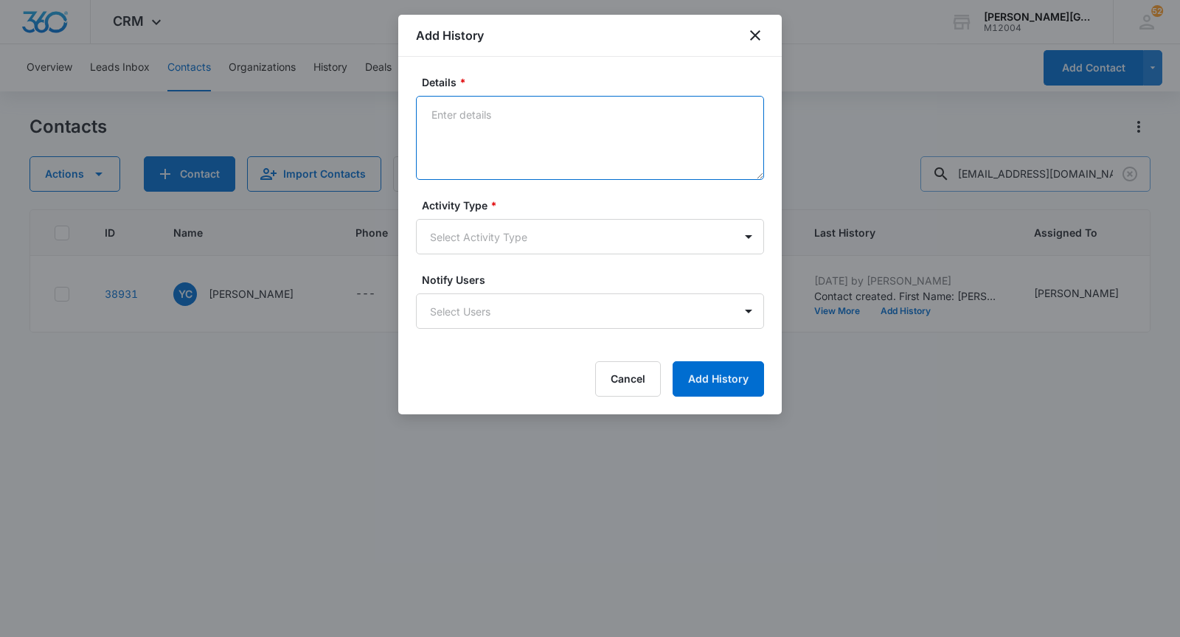
click at [468, 146] on textarea "Details *" at bounding box center [590, 138] width 348 height 84
paste textarea "Hello [PERSON_NAME], Hope this email finds you well! We noticed that you create…"
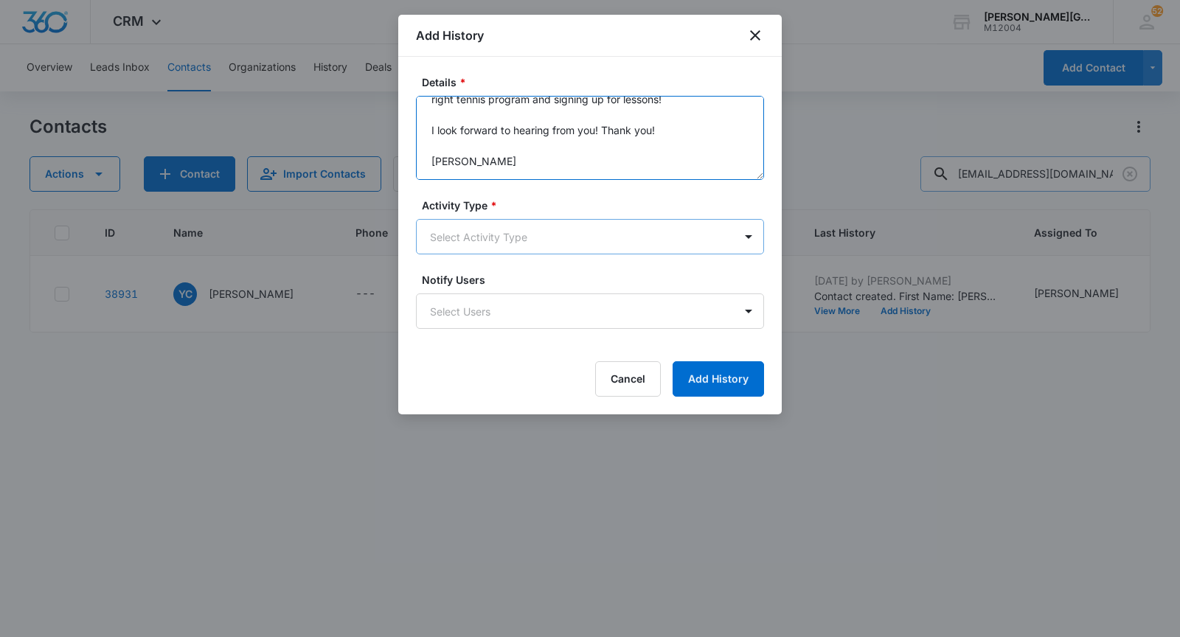
type textarea "Hello [PERSON_NAME], Hope this email finds you well! We noticed that you create…"
click at [502, 246] on body "CRM Apps Reputation Websites Forms CRM Email Social Shop Payments POS Content A…" at bounding box center [590, 318] width 1180 height 637
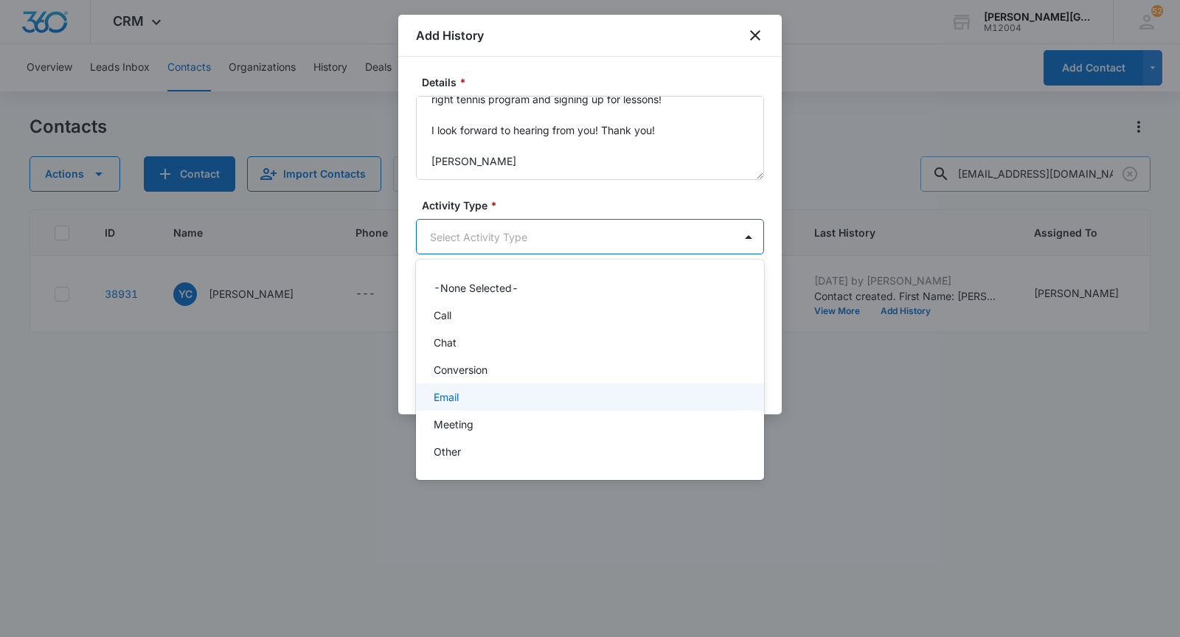
click at [482, 398] on div "Email" at bounding box center [589, 396] width 310 height 15
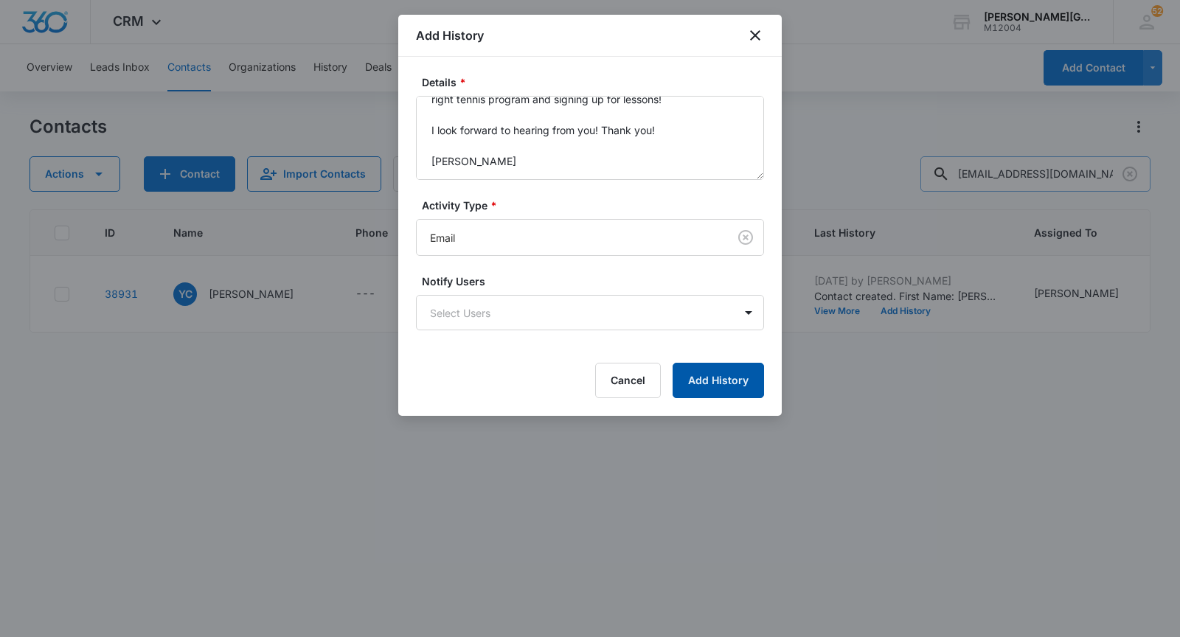
click at [723, 385] on button "Add History" at bounding box center [718, 380] width 91 height 35
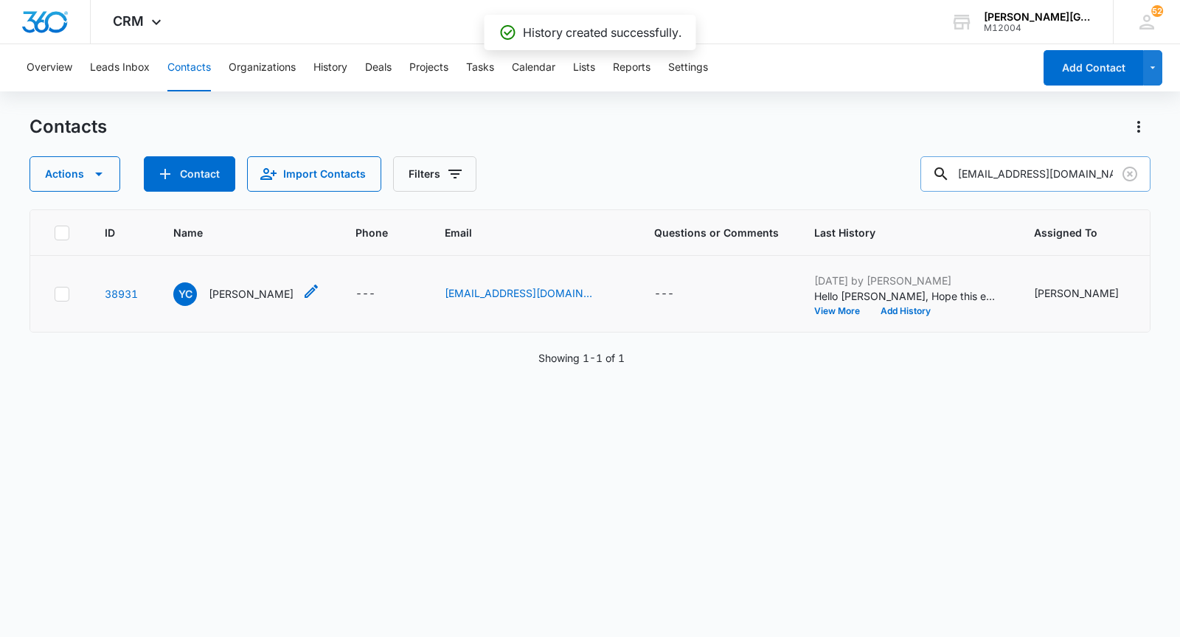
click at [218, 302] on p "[PERSON_NAME]" at bounding box center [251, 293] width 85 height 15
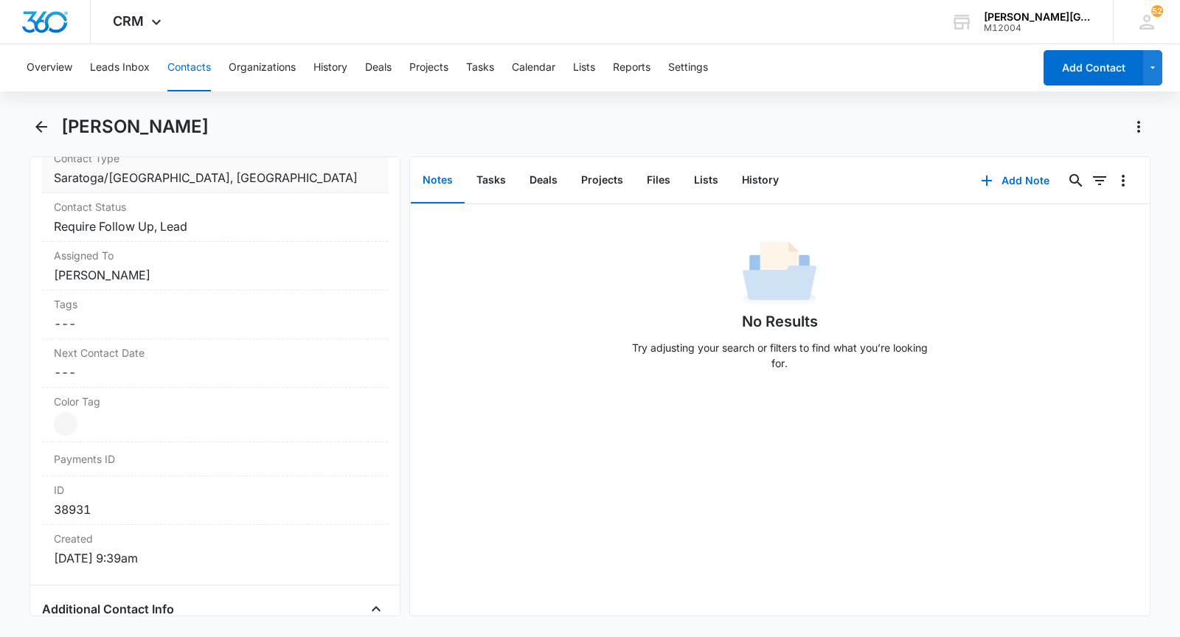
scroll to position [661, 0]
click at [202, 359] on label "Next Contact Date" at bounding box center [215, 351] width 322 height 15
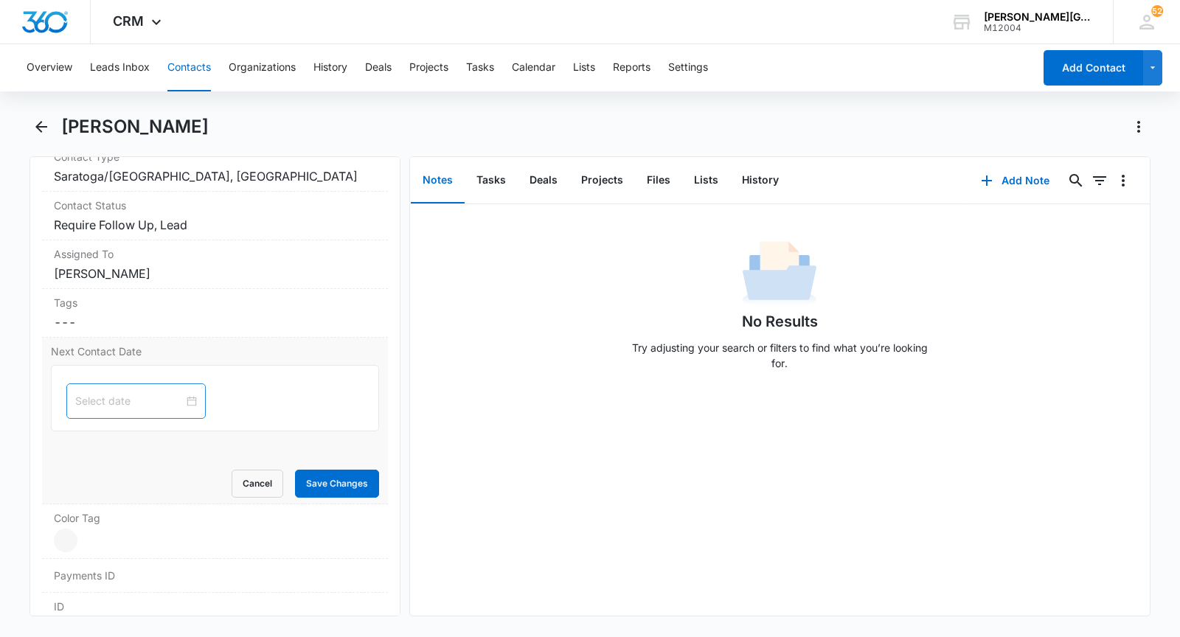
click at [134, 406] on input at bounding box center [129, 401] width 108 height 16
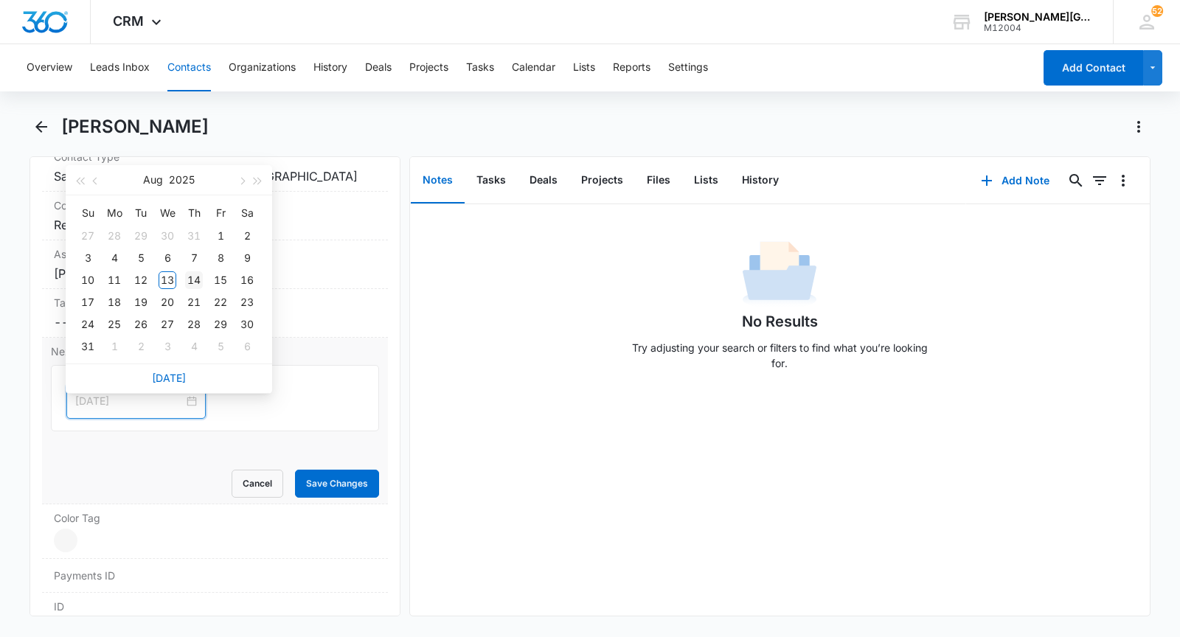
click at [194, 282] on div "14" at bounding box center [194, 280] width 18 height 18
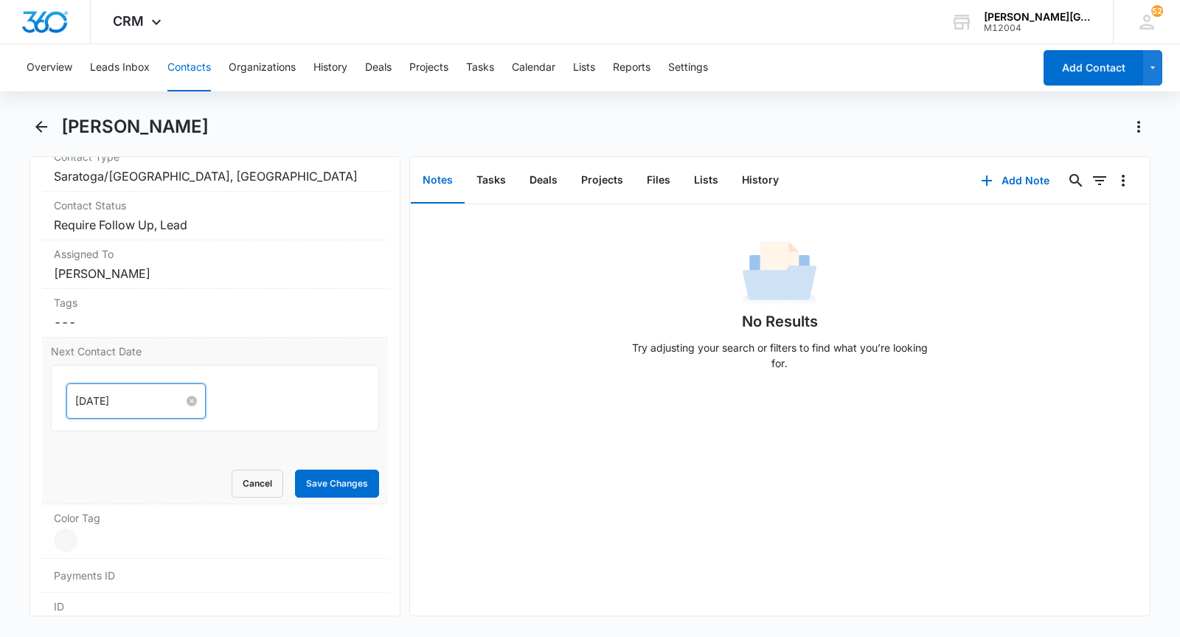
click at [103, 409] on input "[DATE]" at bounding box center [129, 401] width 108 height 16
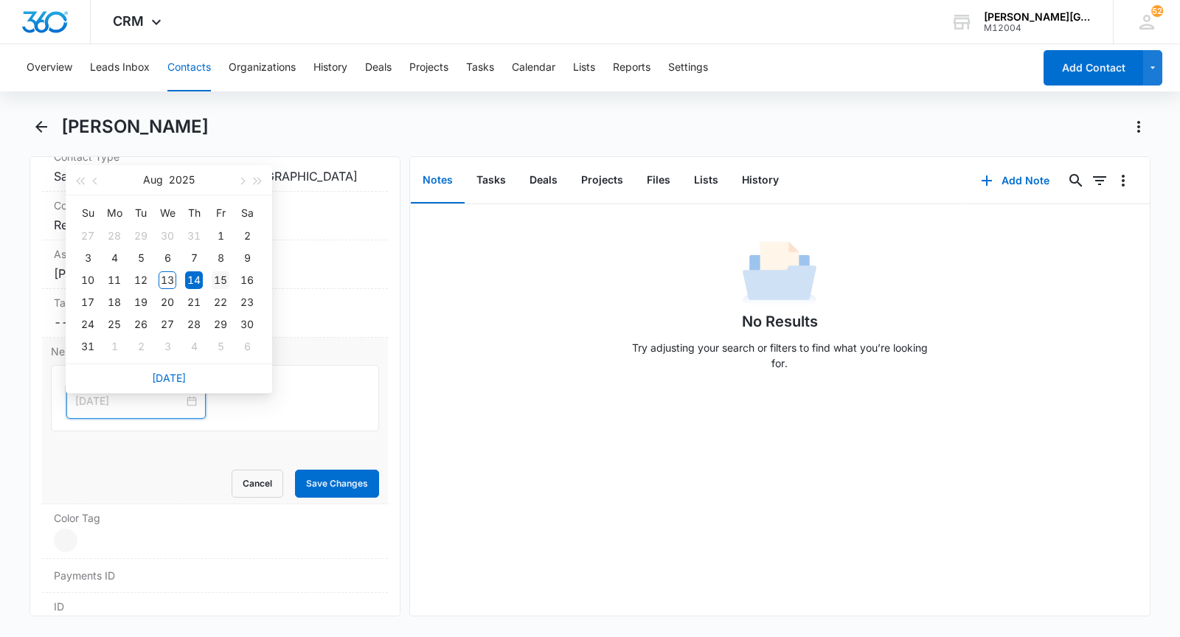
type input "[DATE]"
click at [222, 280] on div "15" at bounding box center [221, 280] width 18 height 18
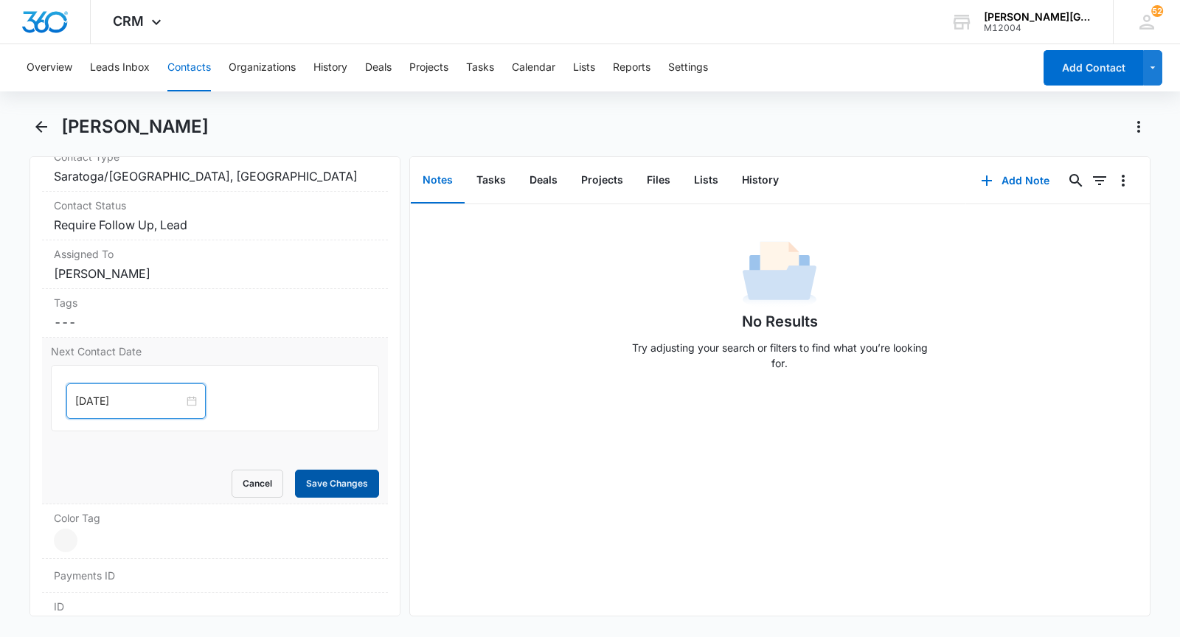
click at [352, 485] on button "Save Changes" at bounding box center [337, 484] width 84 height 28
click at [193, 67] on button "Contacts" at bounding box center [189, 67] width 44 height 47
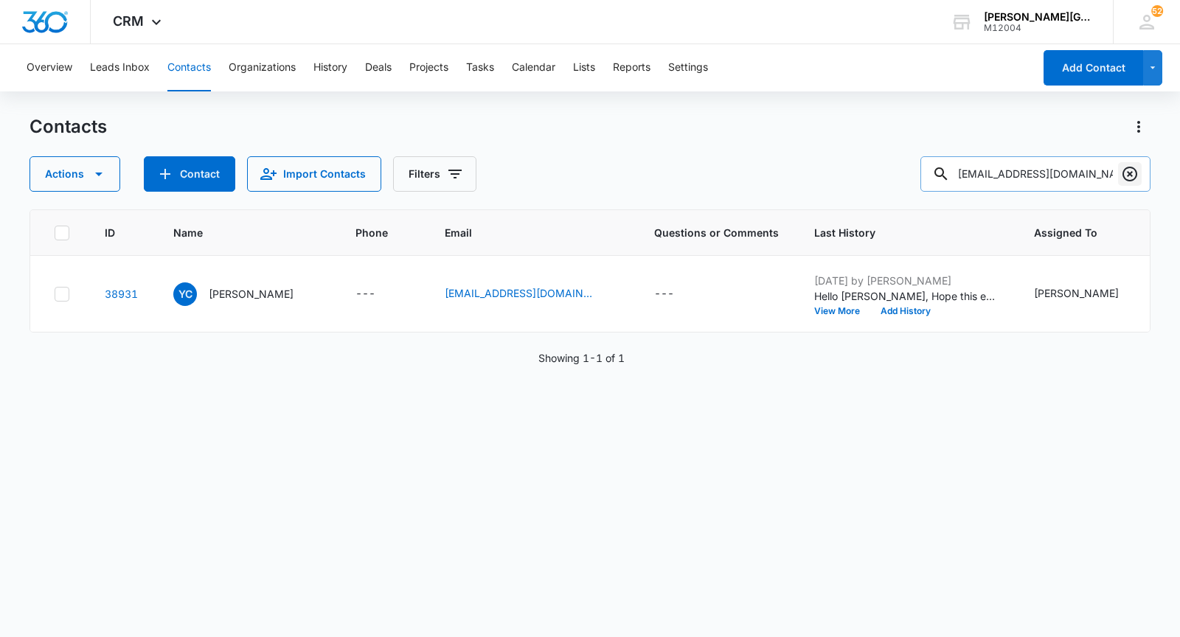
click at [1124, 168] on icon "Clear" at bounding box center [1130, 174] width 18 height 18
